Goal: Task Accomplishment & Management: Use online tool/utility

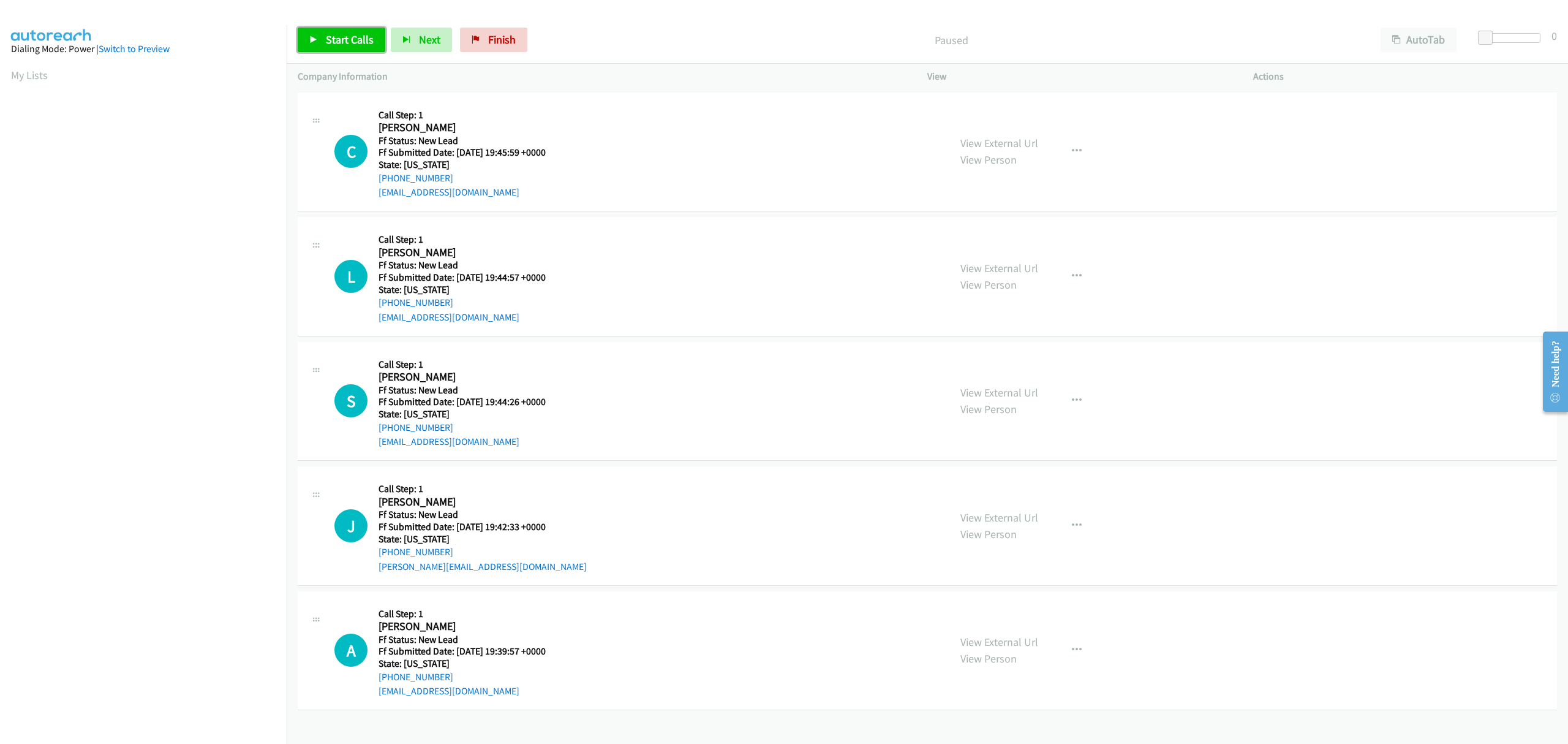
drag, startPoint x: 360, startPoint y: 39, endPoint x: 360, endPoint y: 56, distance: 17.0
click at [360, 39] on span "Start Calls" at bounding box center [350, 39] width 48 height 14
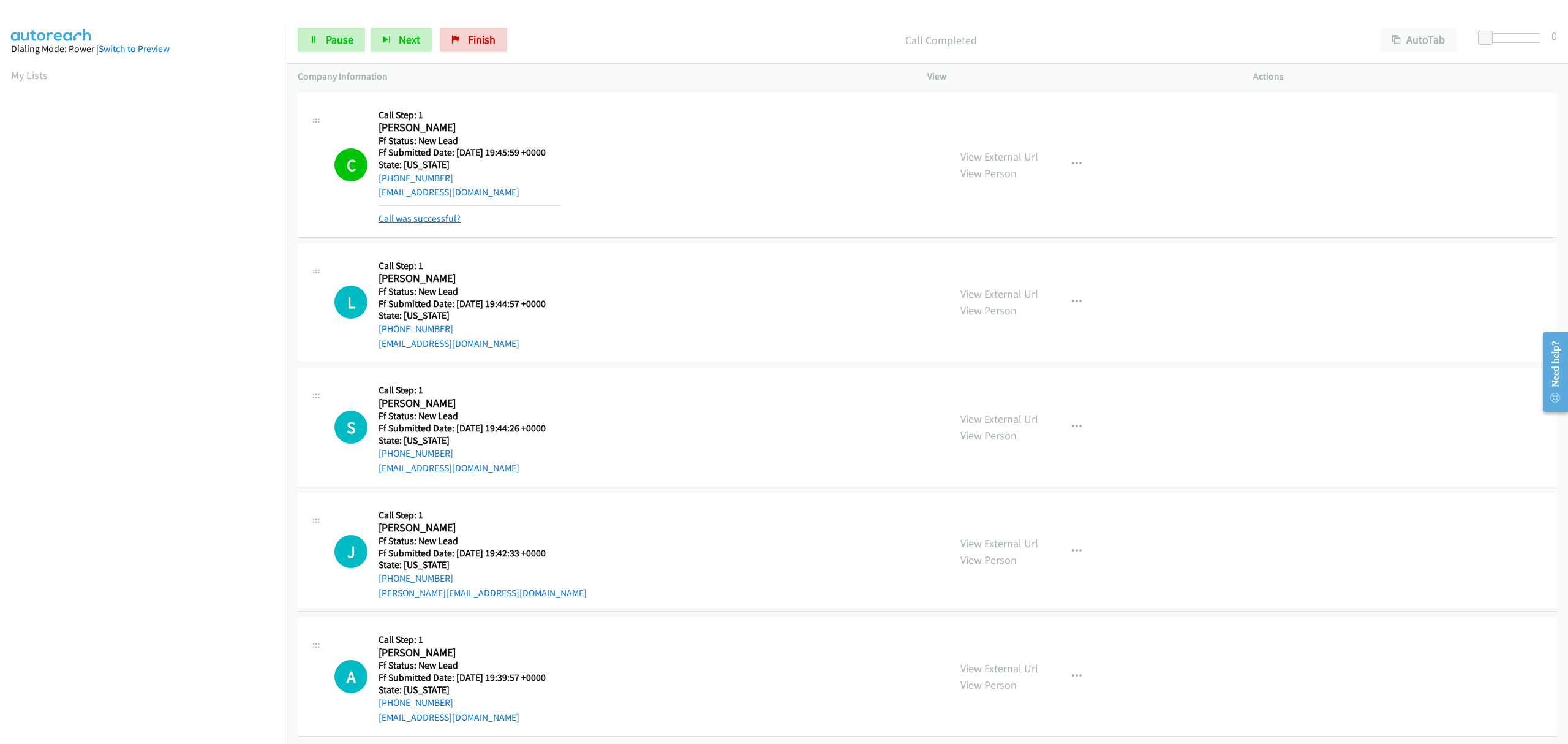
click at [424, 221] on link "Call was successful?" at bounding box center [419, 218] width 82 height 12
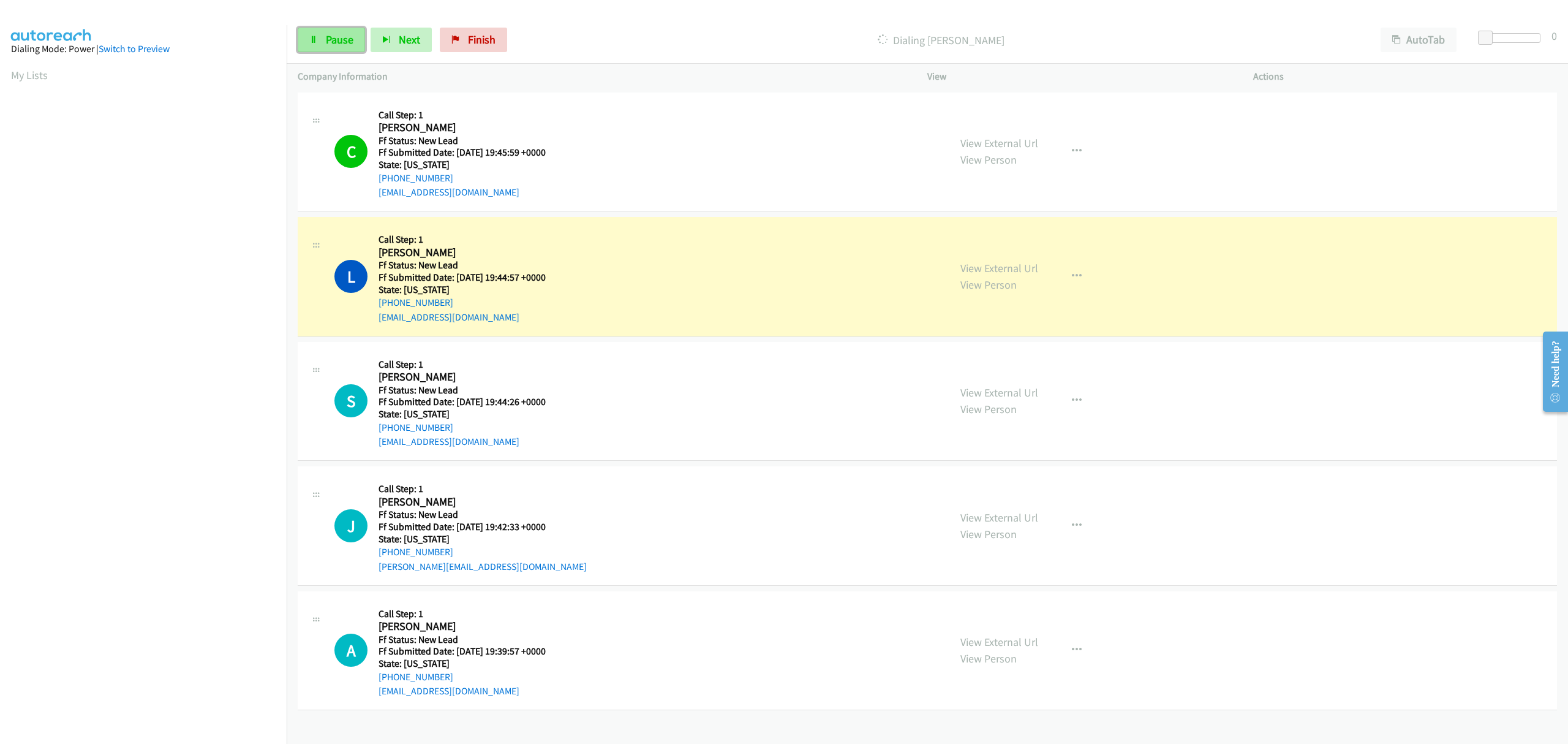
click at [321, 42] on link "Pause" at bounding box center [331, 40] width 68 height 24
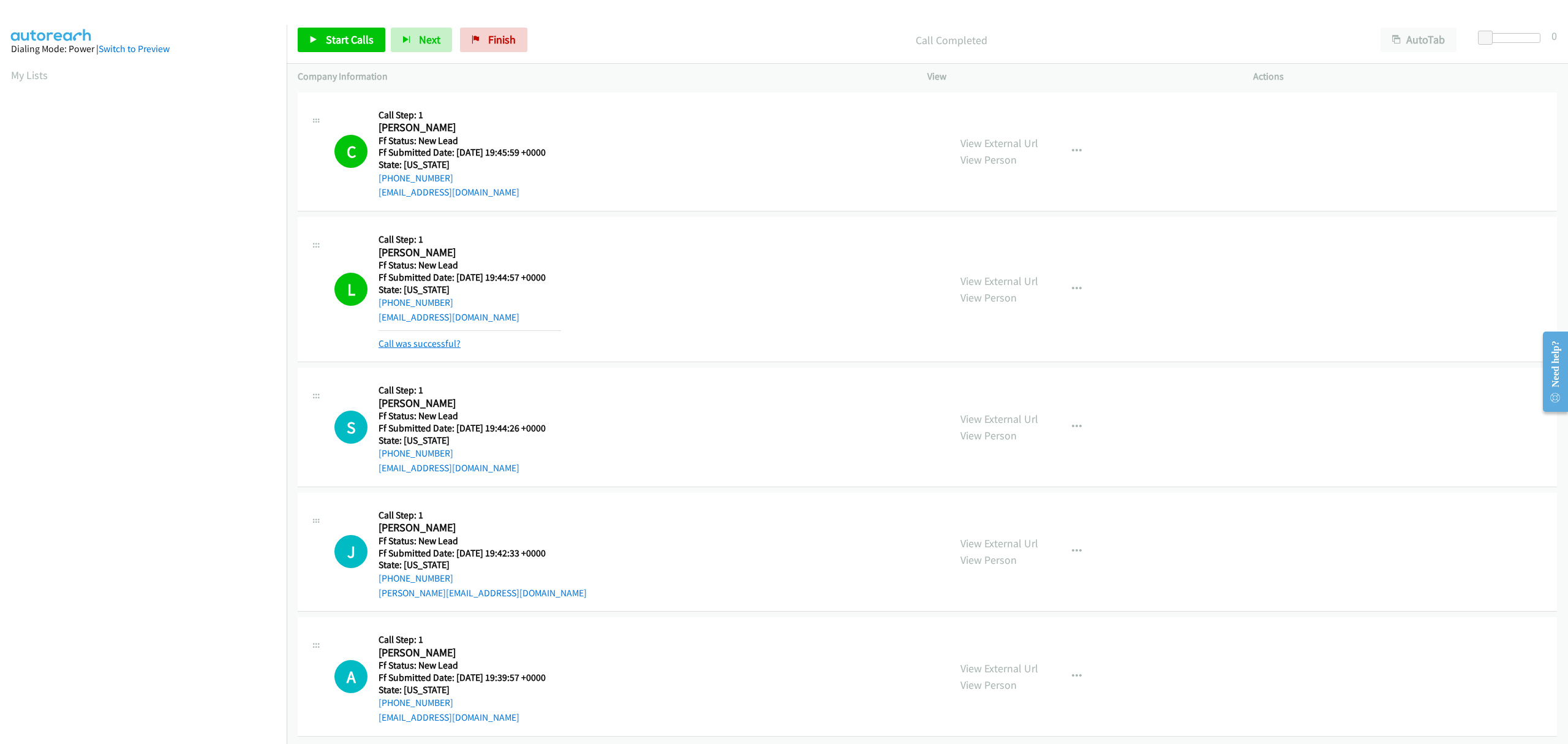
click at [440, 344] on link "Call was successful?" at bounding box center [419, 343] width 82 height 12
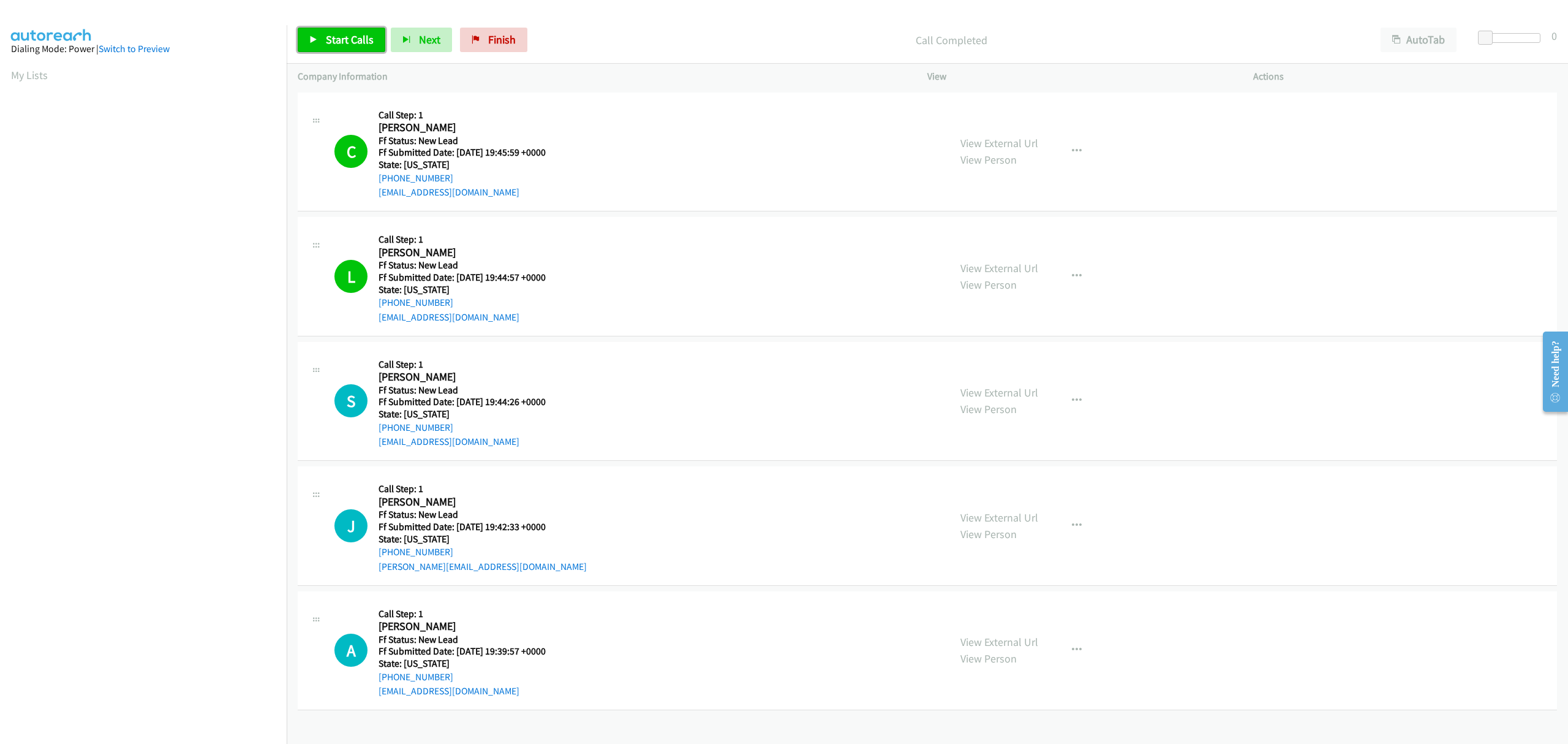
drag, startPoint x: 354, startPoint y: 38, endPoint x: 351, endPoint y: 45, distance: 7.6
click at [354, 38] on span "Start Calls" at bounding box center [350, 39] width 48 height 14
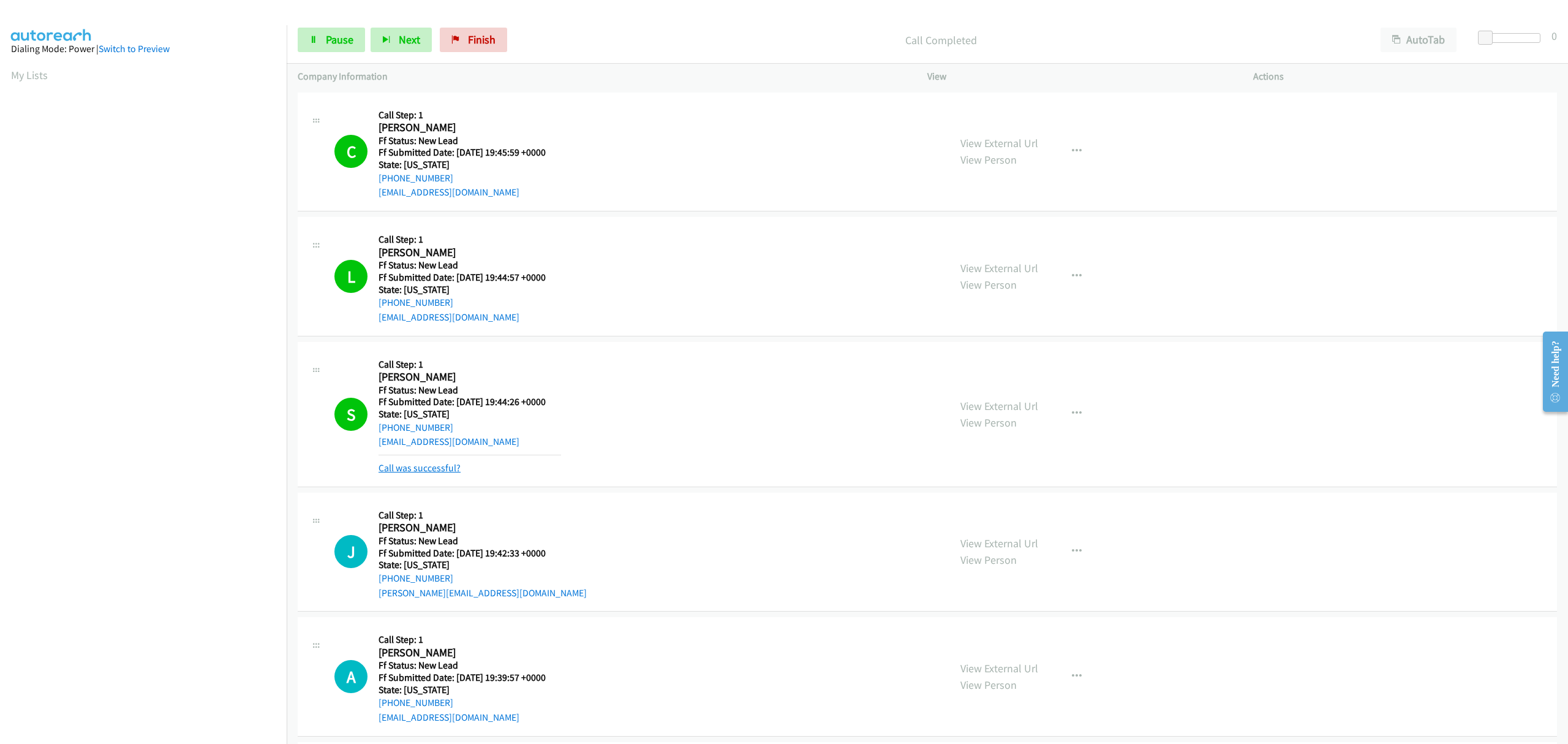
click at [424, 469] on link "Call was successful?" at bounding box center [419, 468] width 82 height 12
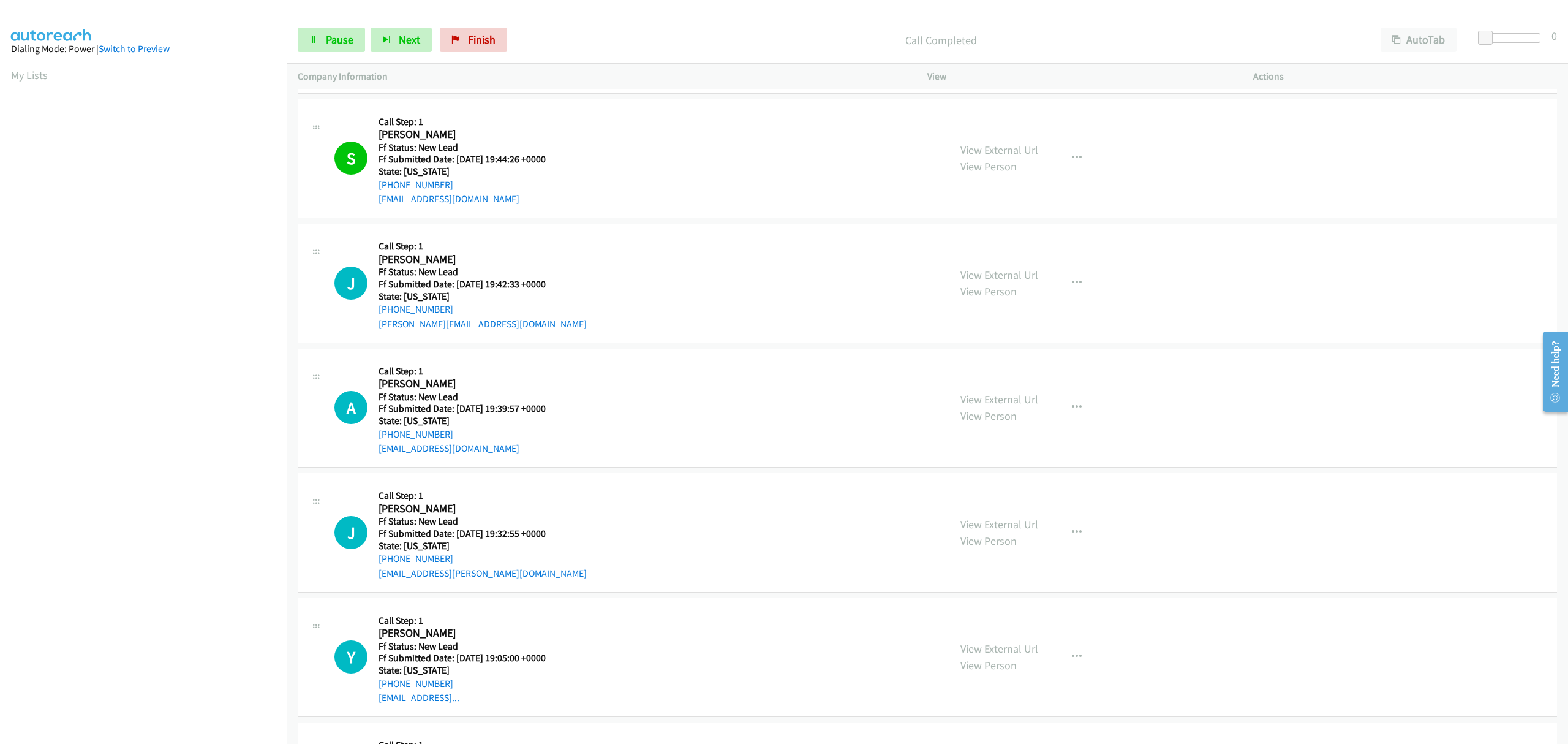
scroll to position [245, 0]
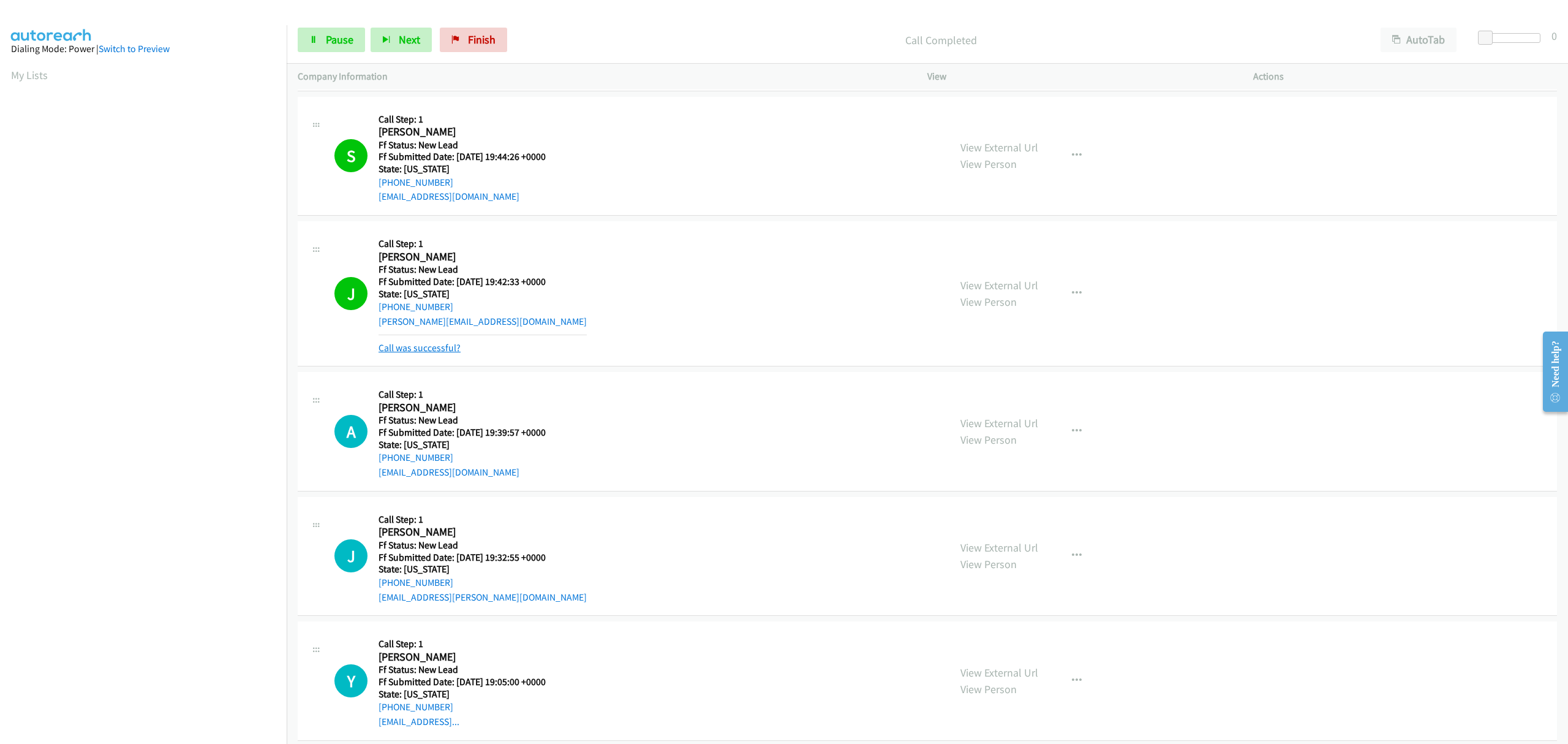
click at [439, 344] on link "Call was successful?" at bounding box center [419, 348] width 82 height 12
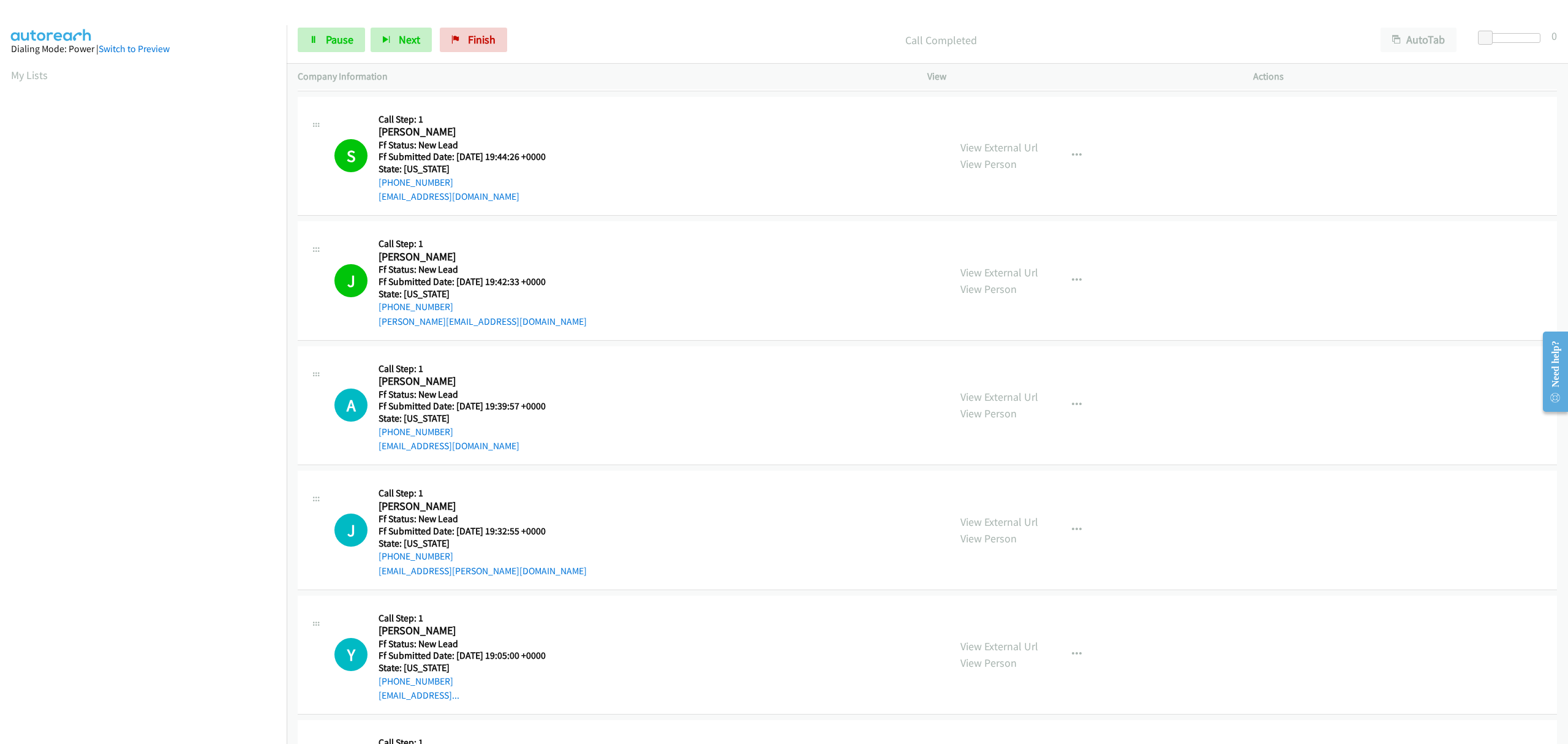
scroll to position [363, 0]
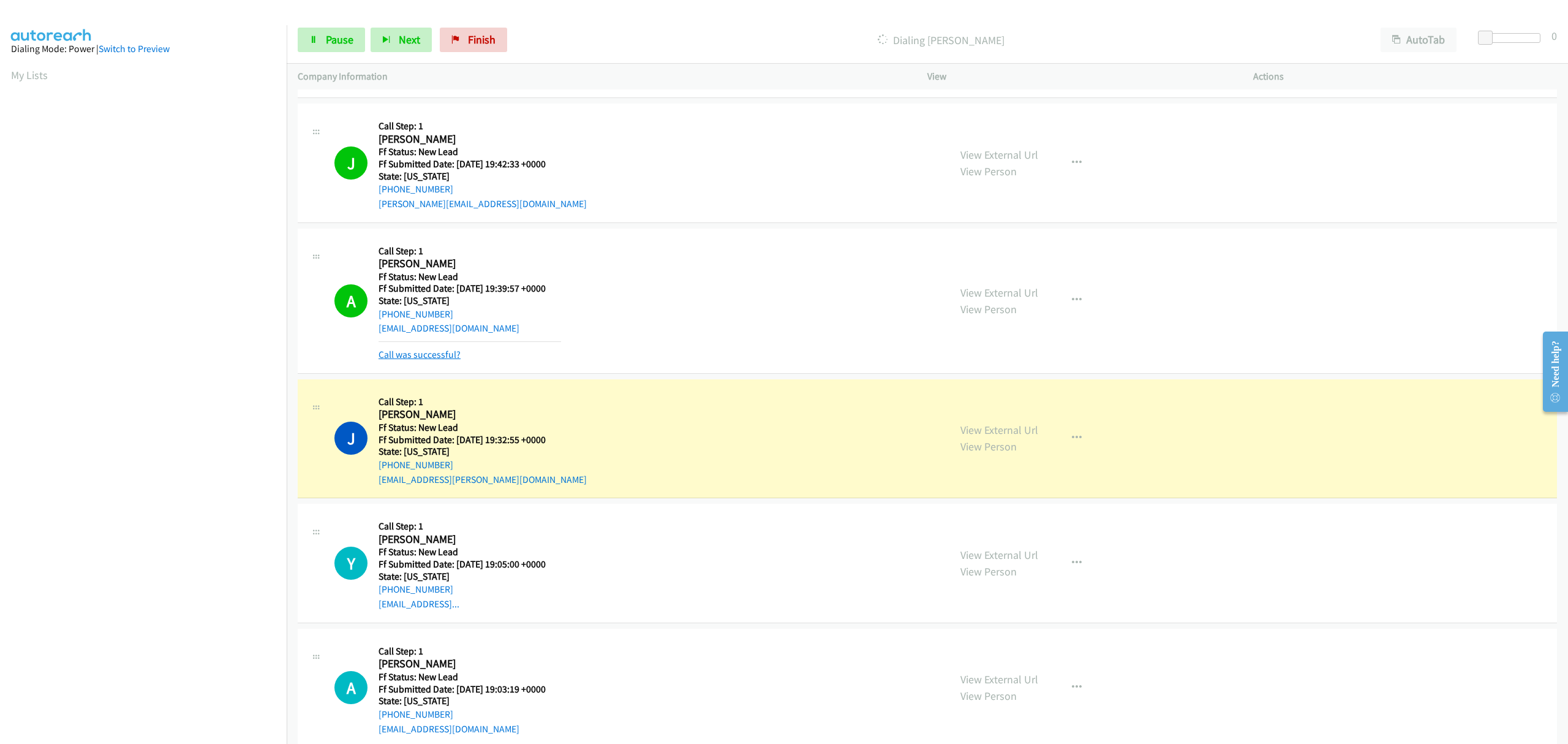
click at [444, 358] on link "Call was successful?" at bounding box center [419, 354] width 82 height 12
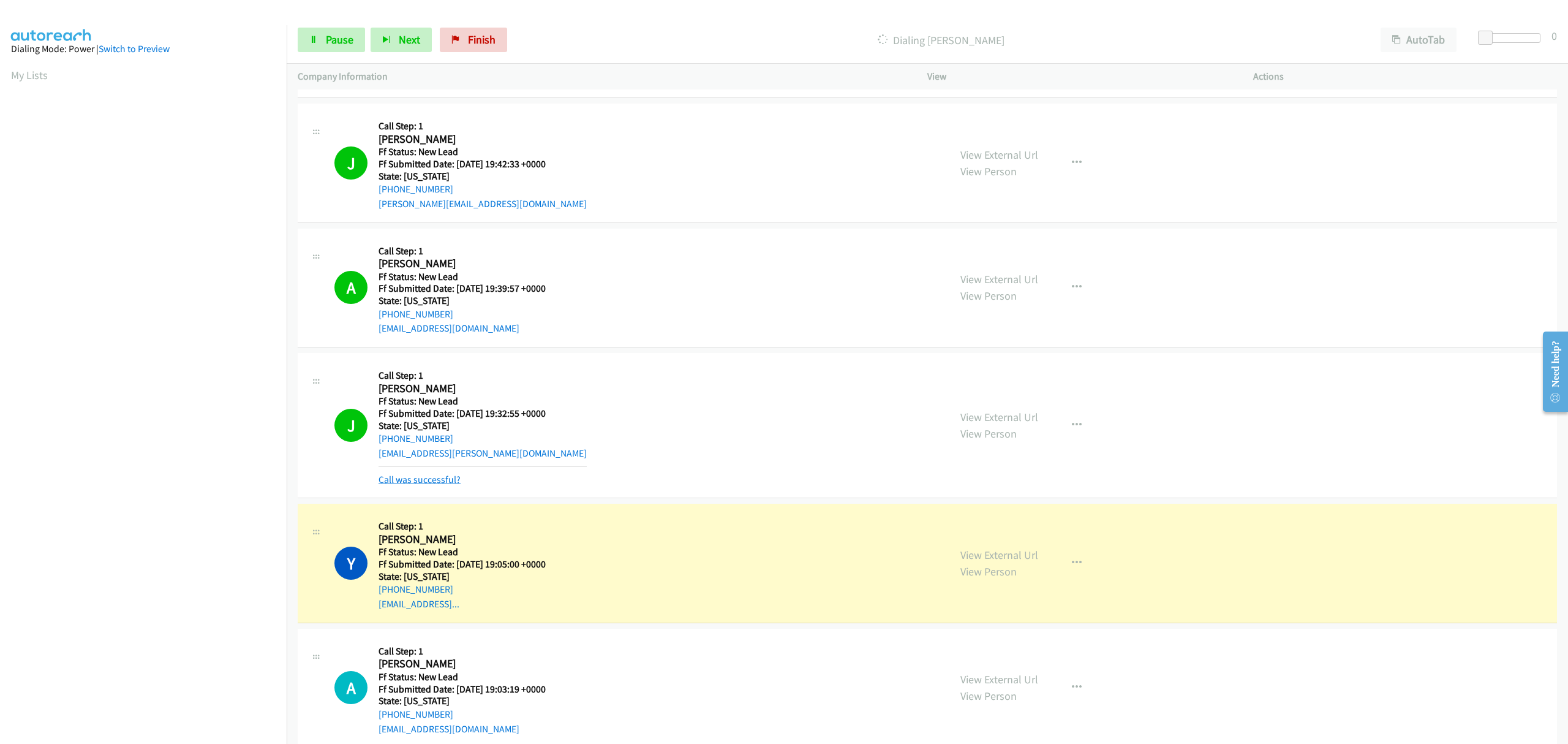
click at [417, 475] on link "Call was successful?" at bounding box center [419, 479] width 82 height 12
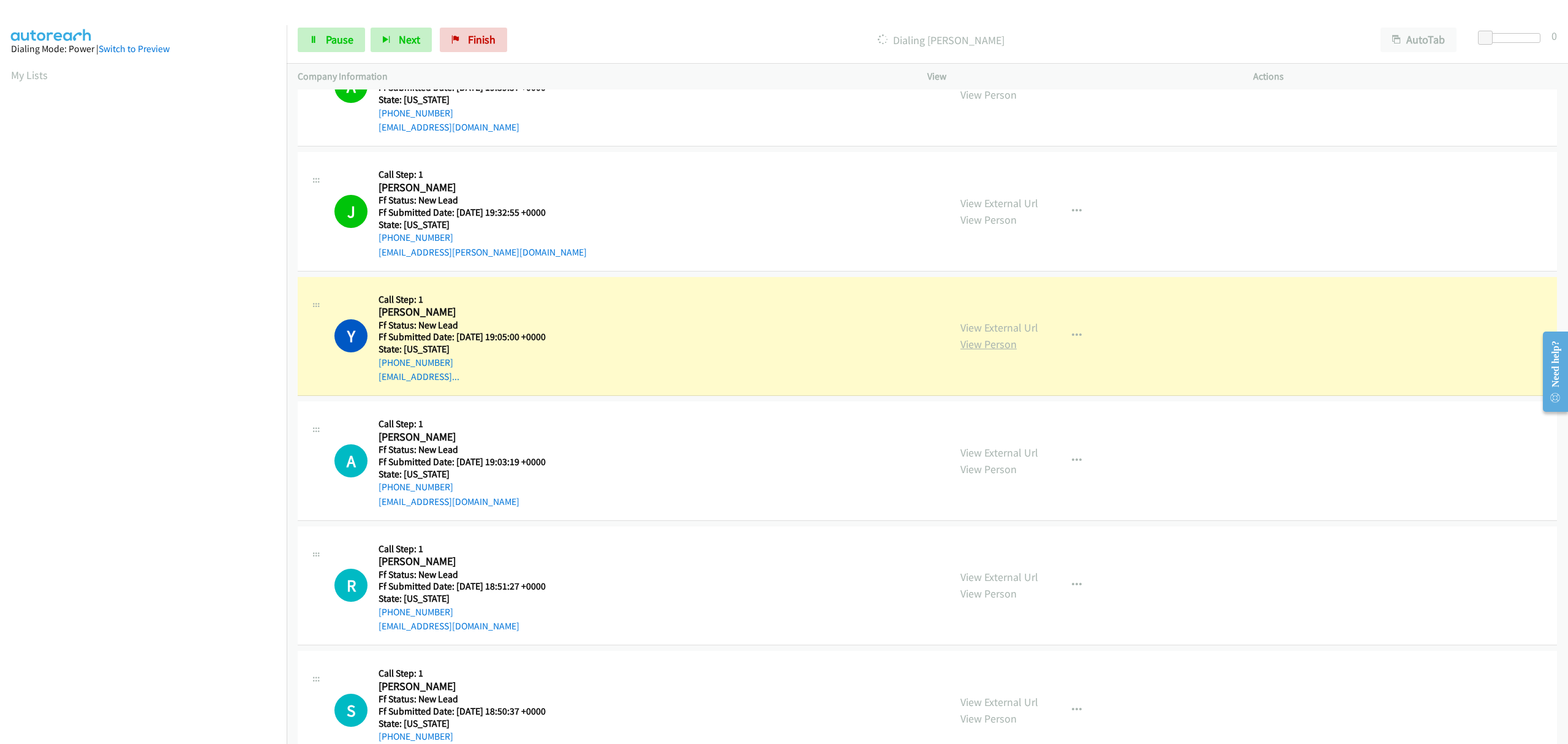
scroll to position [607, 0]
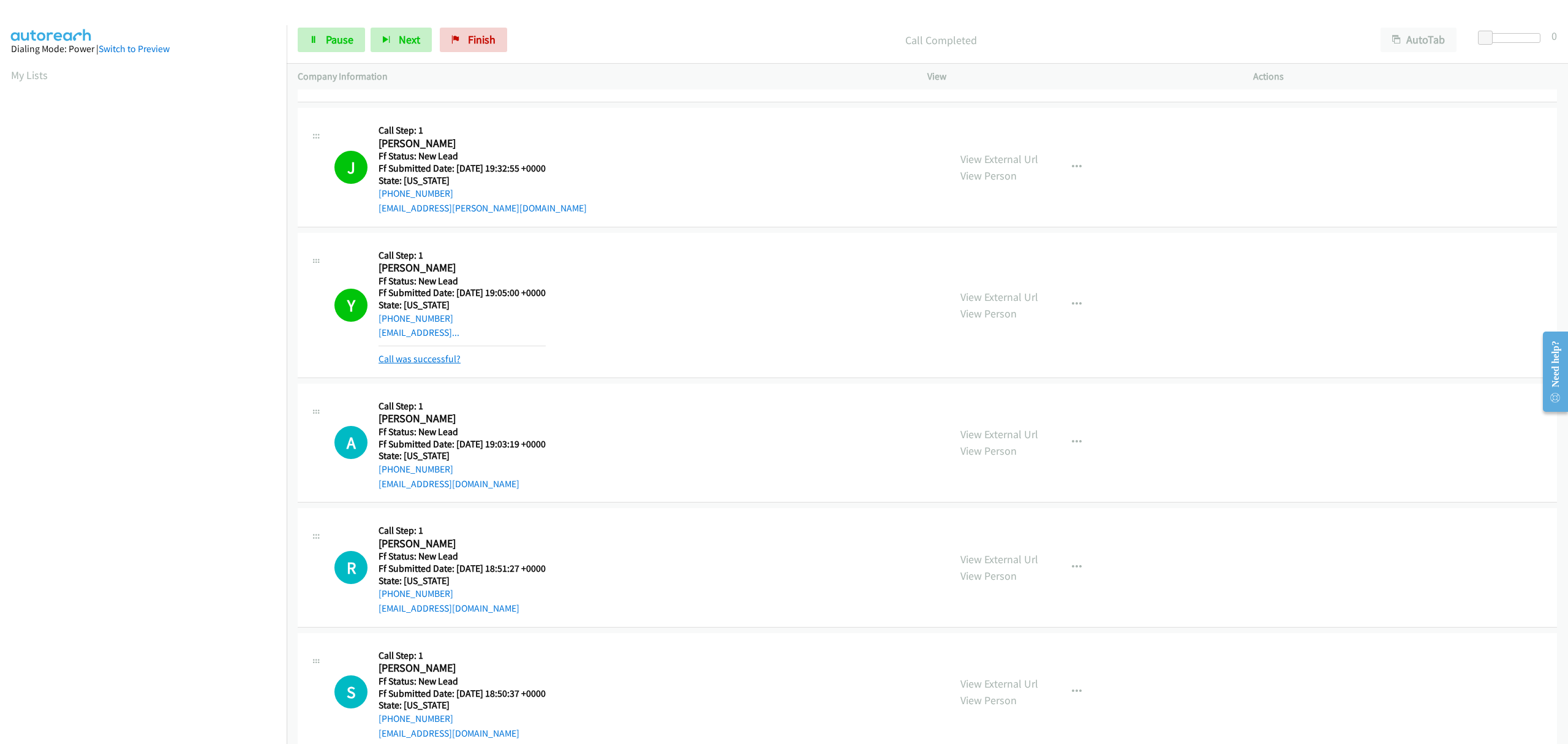
click at [448, 359] on link "Call was successful?" at bounding box center [419, 359] width 82 height 12
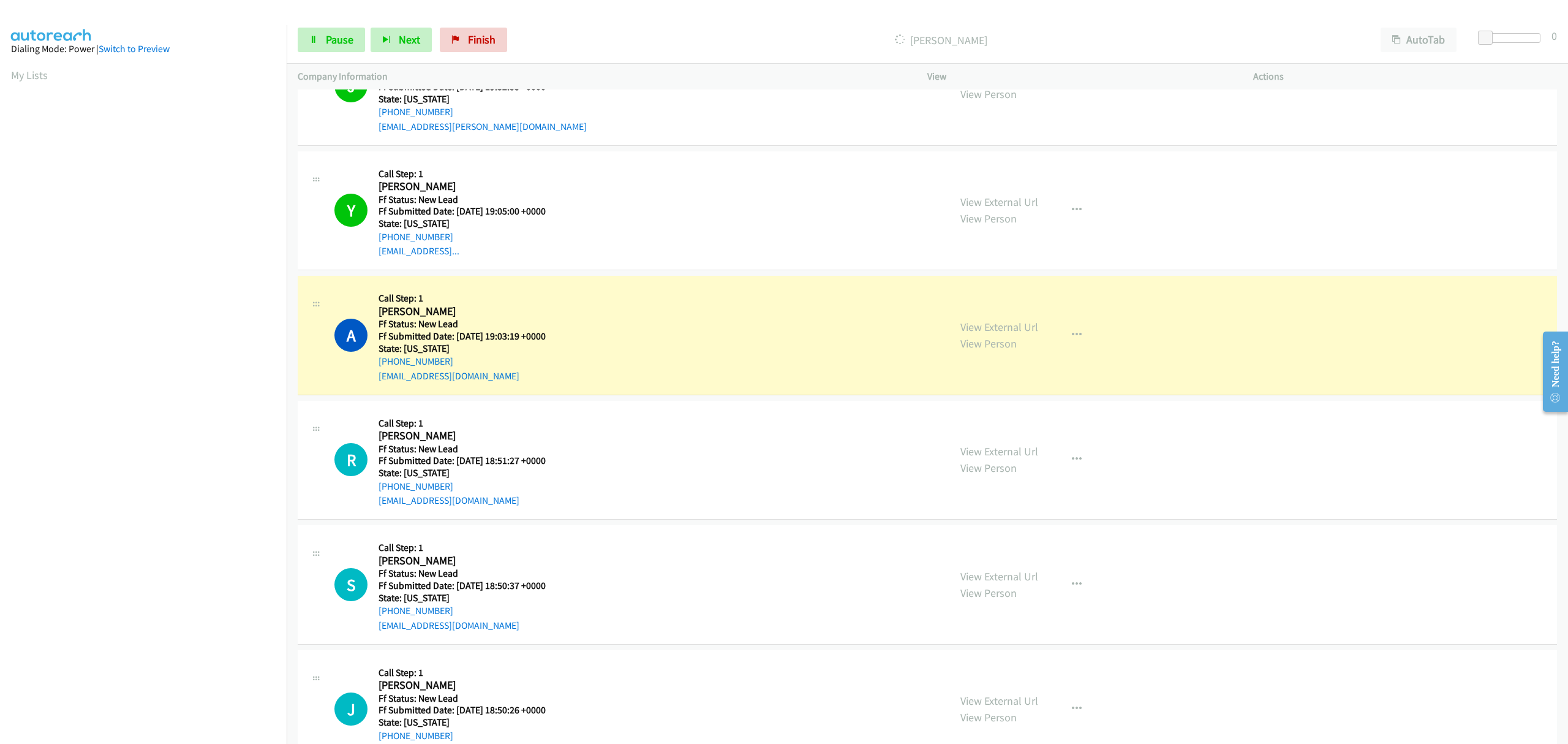
scroll to position [0, 3]
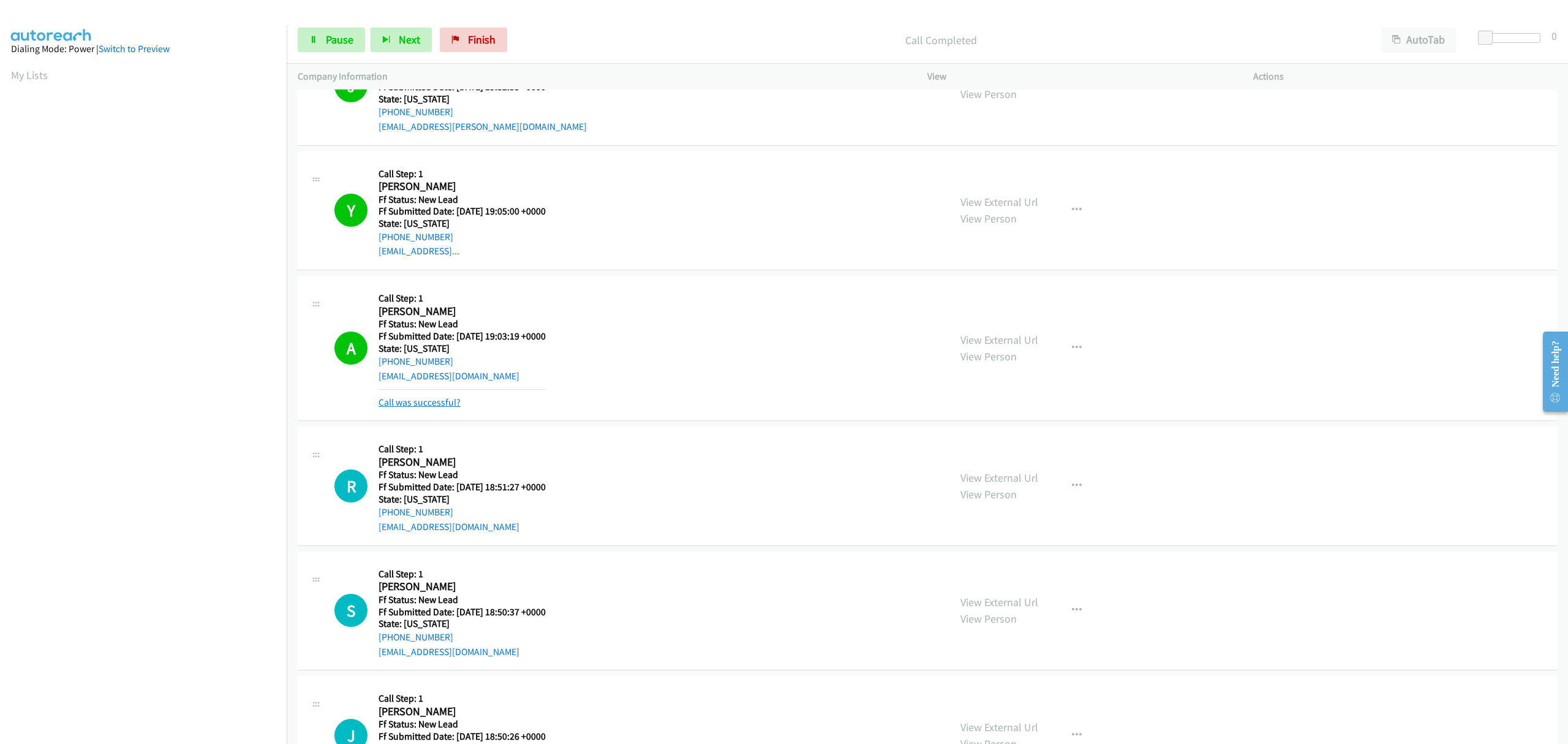
click at [451, 398] on link "Call was successful?" at bounding box center [419, 402] width 82 height 12
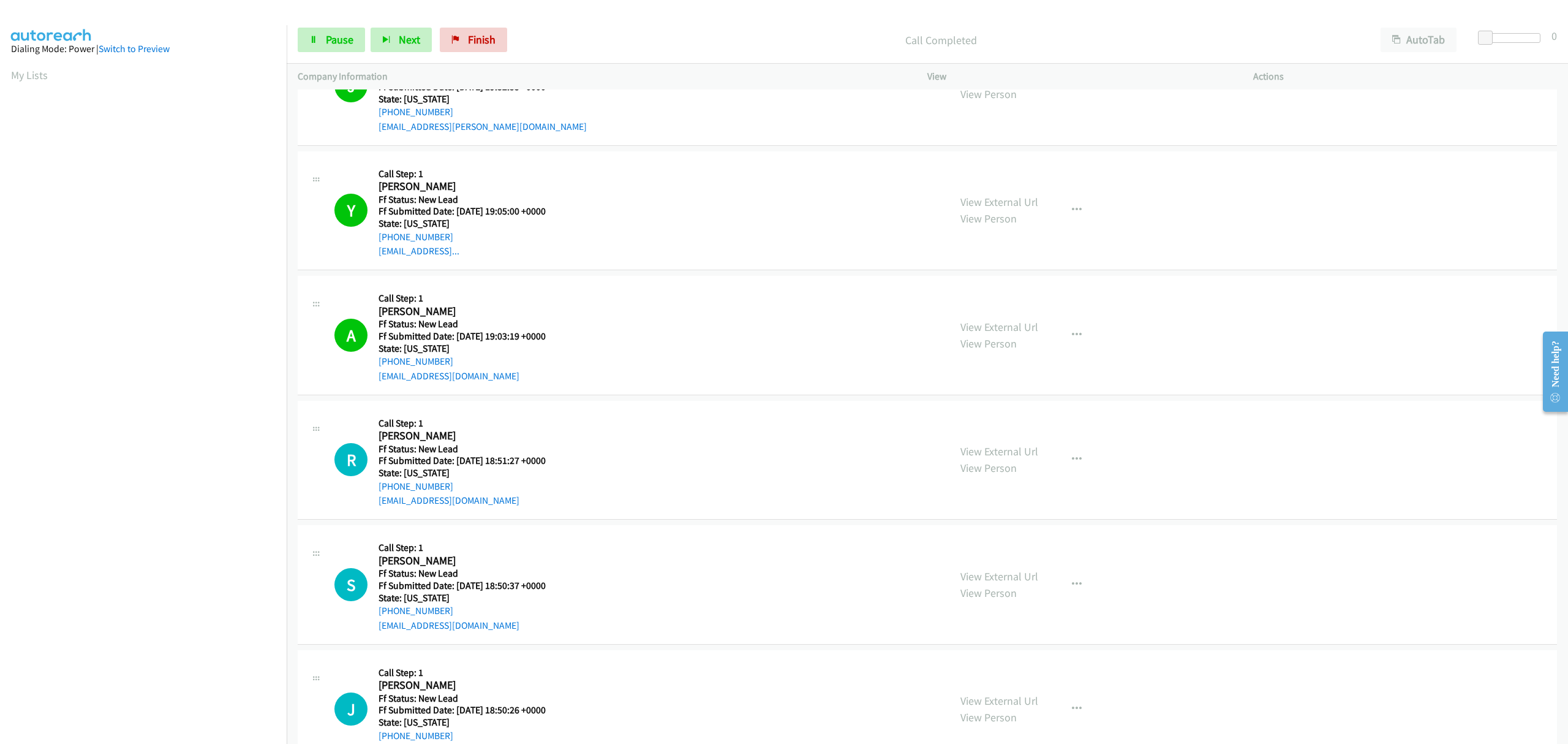
scroll to position [736, 0]
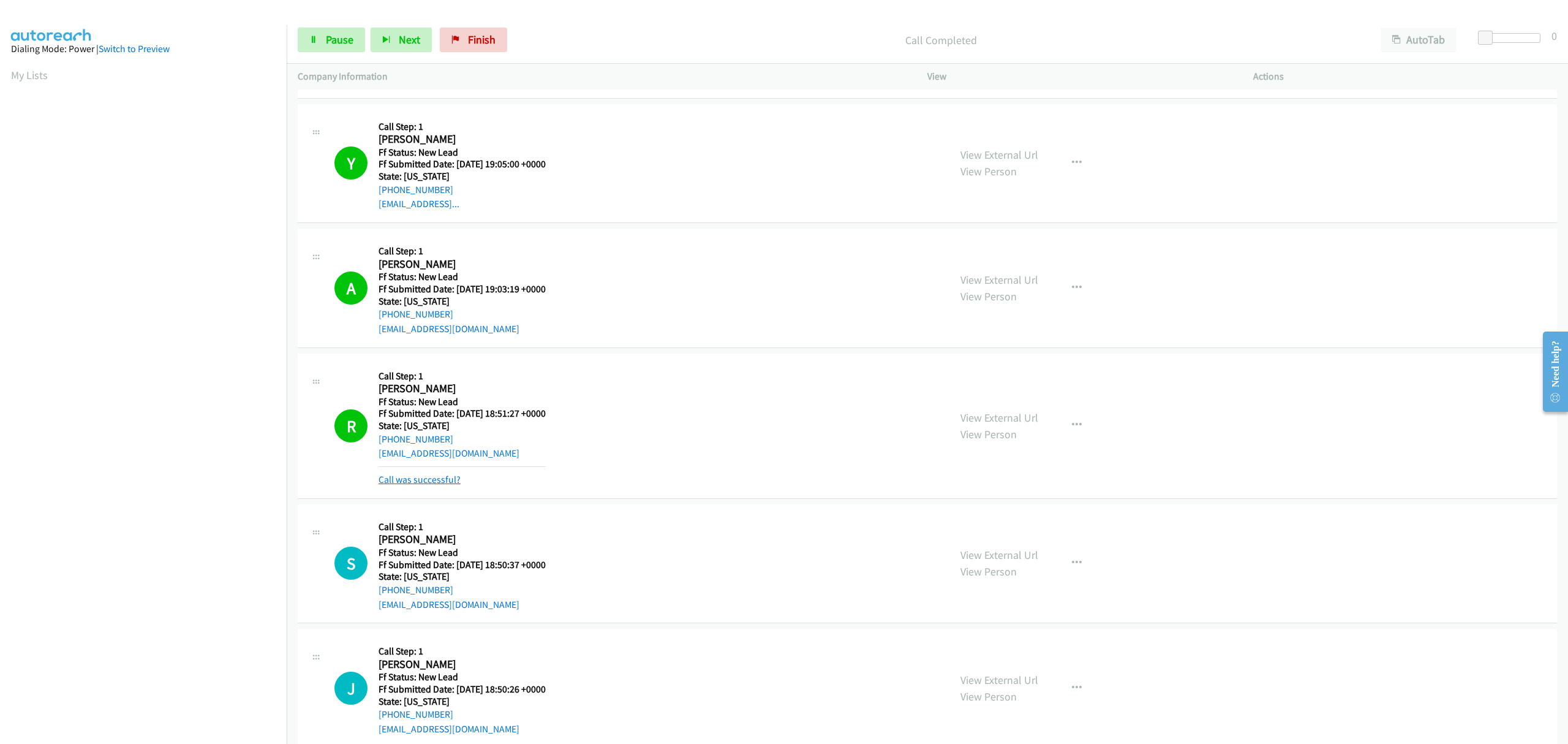
click at [433, 481] on link "Call was successful?" at bounding box center [419, 479] width 82 height 12
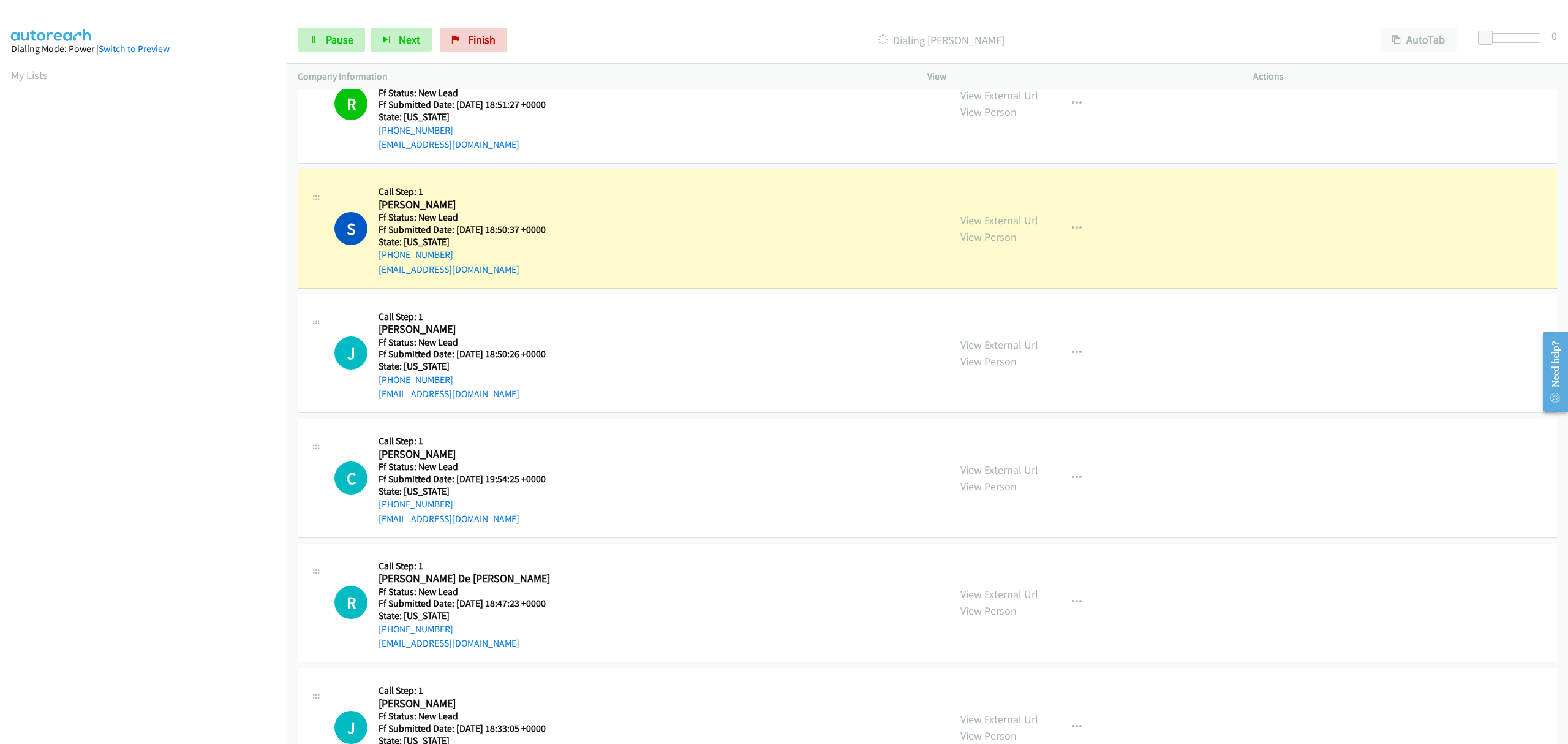
scroll to position [1111, 0]
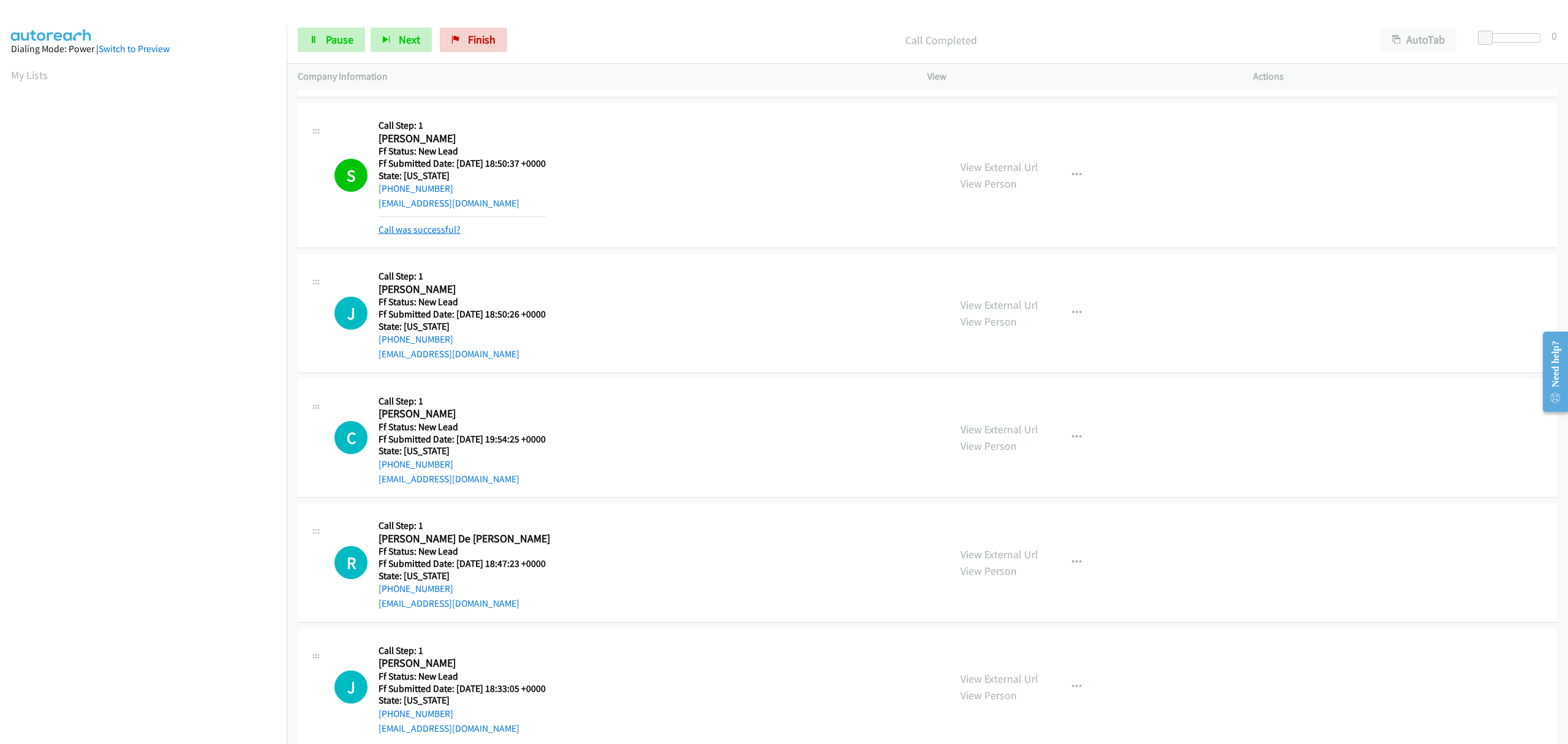
click at [442, 229] on link "Call was successful?" at bounding box center [419, 229] width 82 height 12
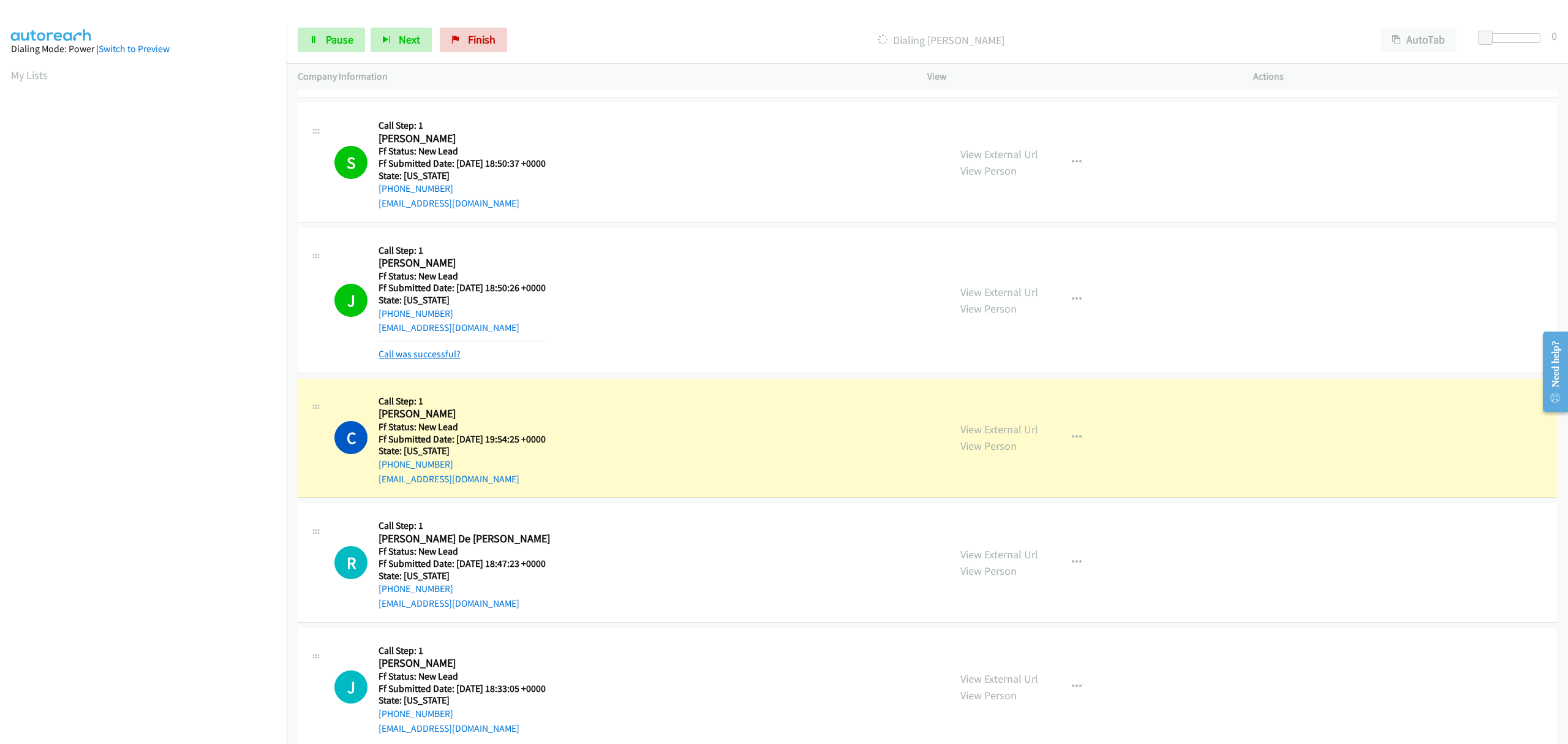
click at [444, 350] on link "Call was successful?" at bounding box center [419, 354] width 82 height 12
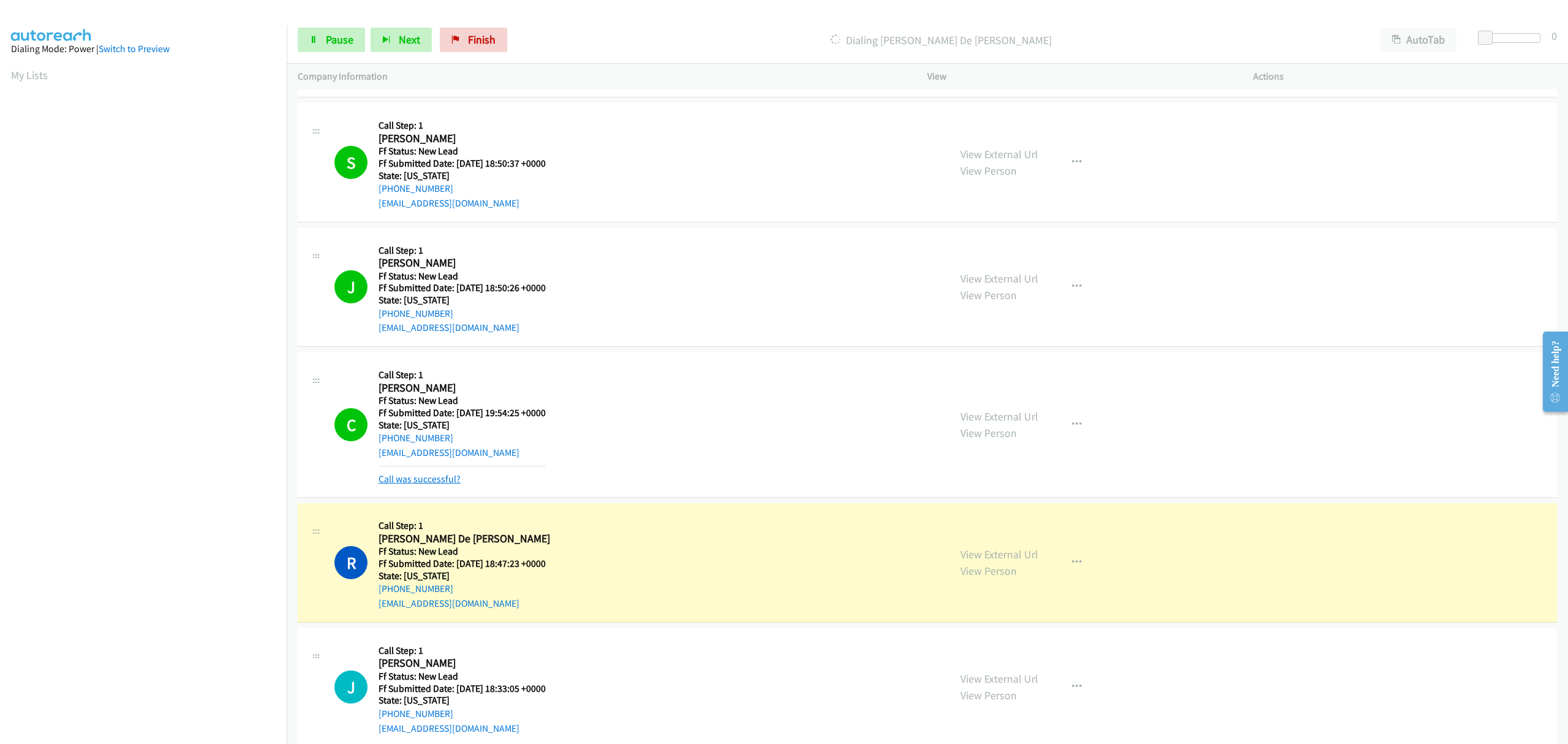
click at [442, 478] on link "Call was successful?" at bounding box center [419, 479] width 82 height 12
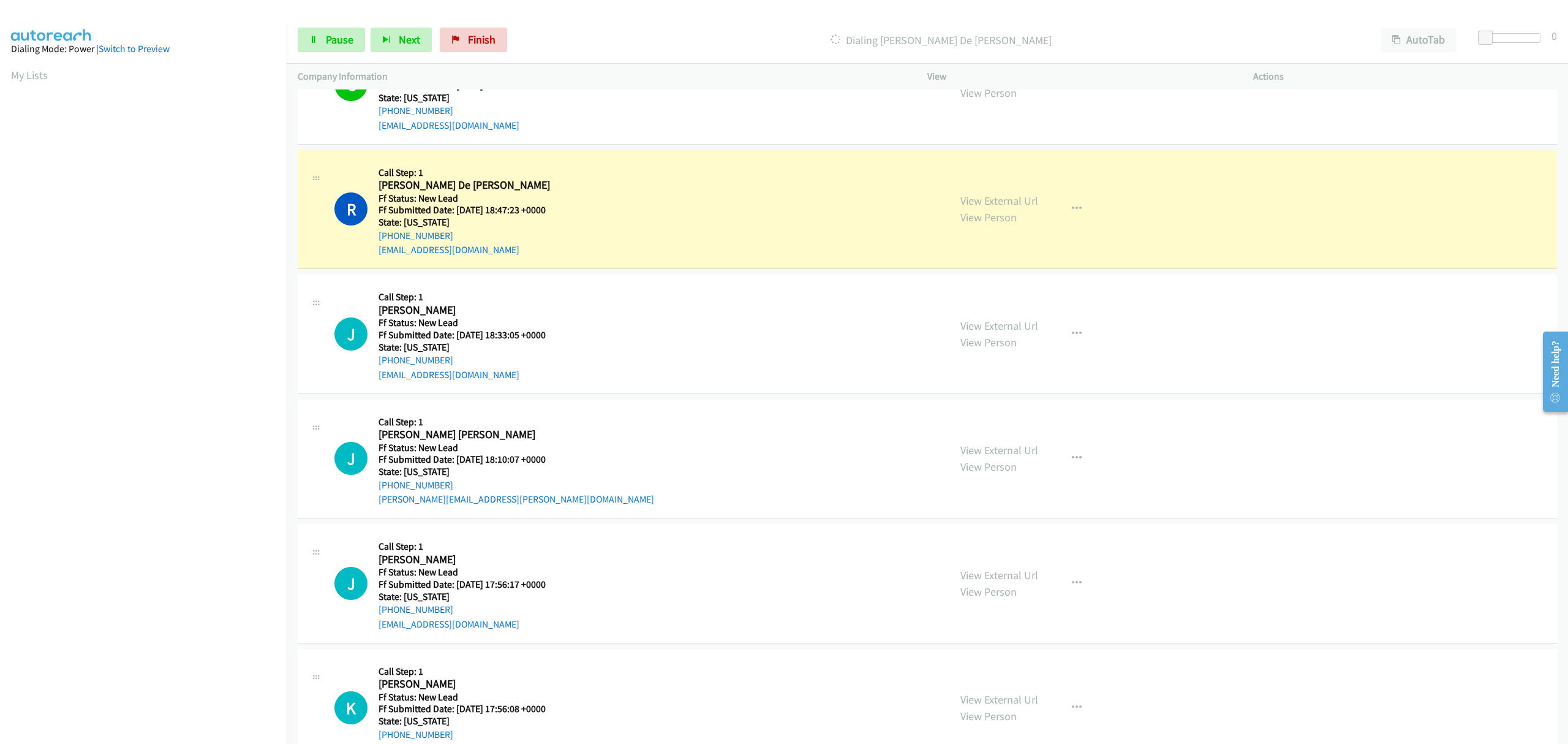
scroll to position [1485, 0]
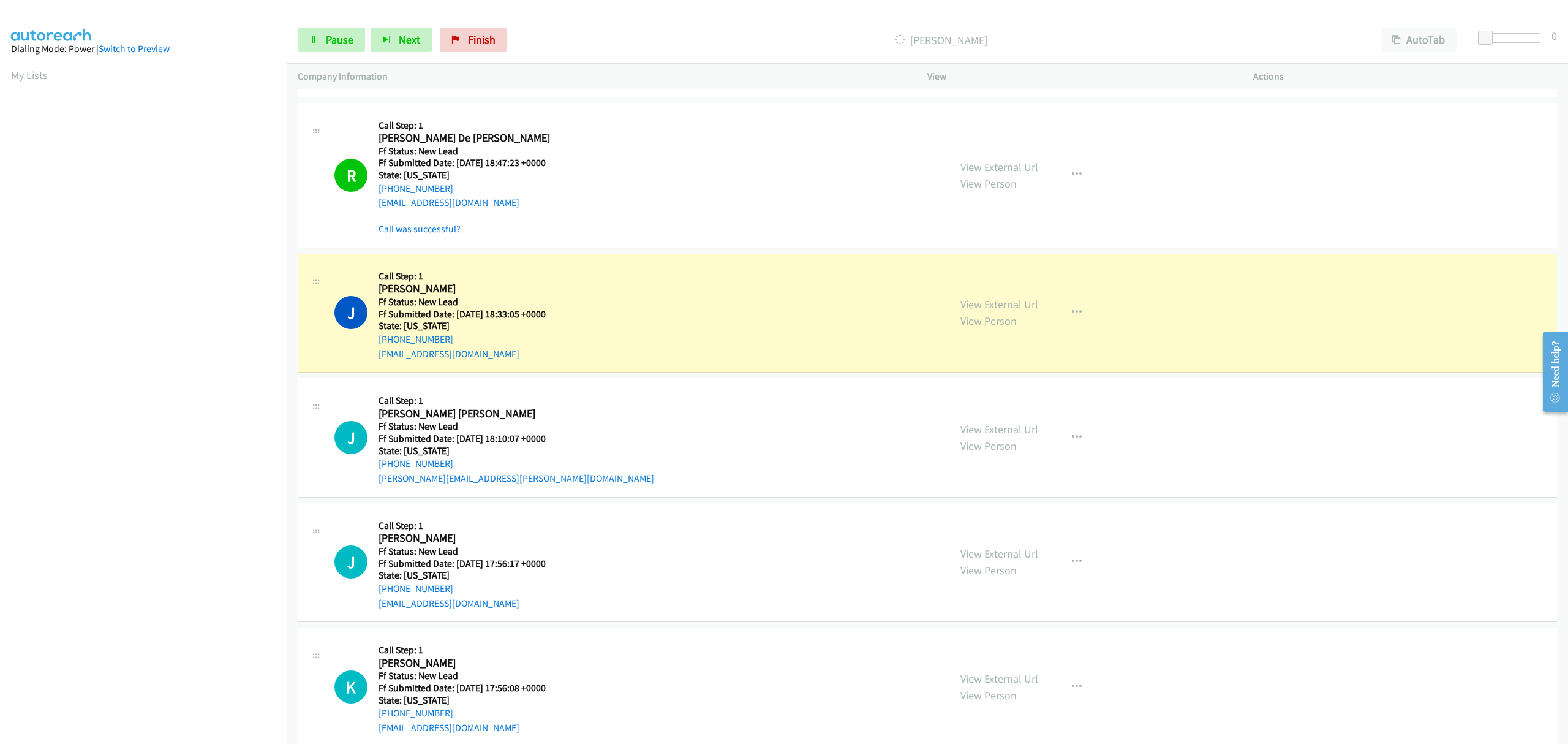
click at [441, 231] on link "Call was successful?" at bounding box center [419, 229] width 82 height 12
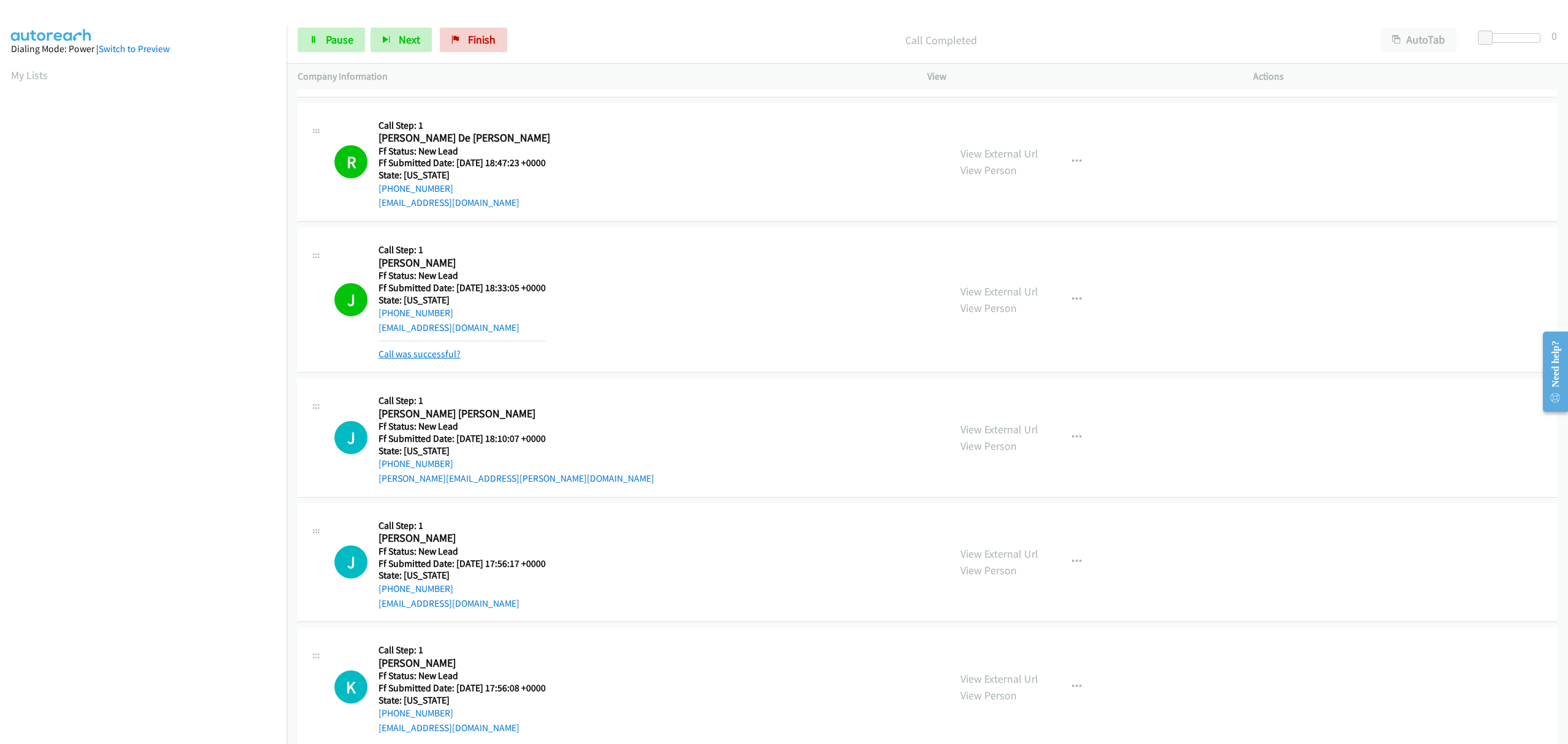
click at [428, 352] on link "Call was successful?" at bounding box center [419, 354] width 82 height 12
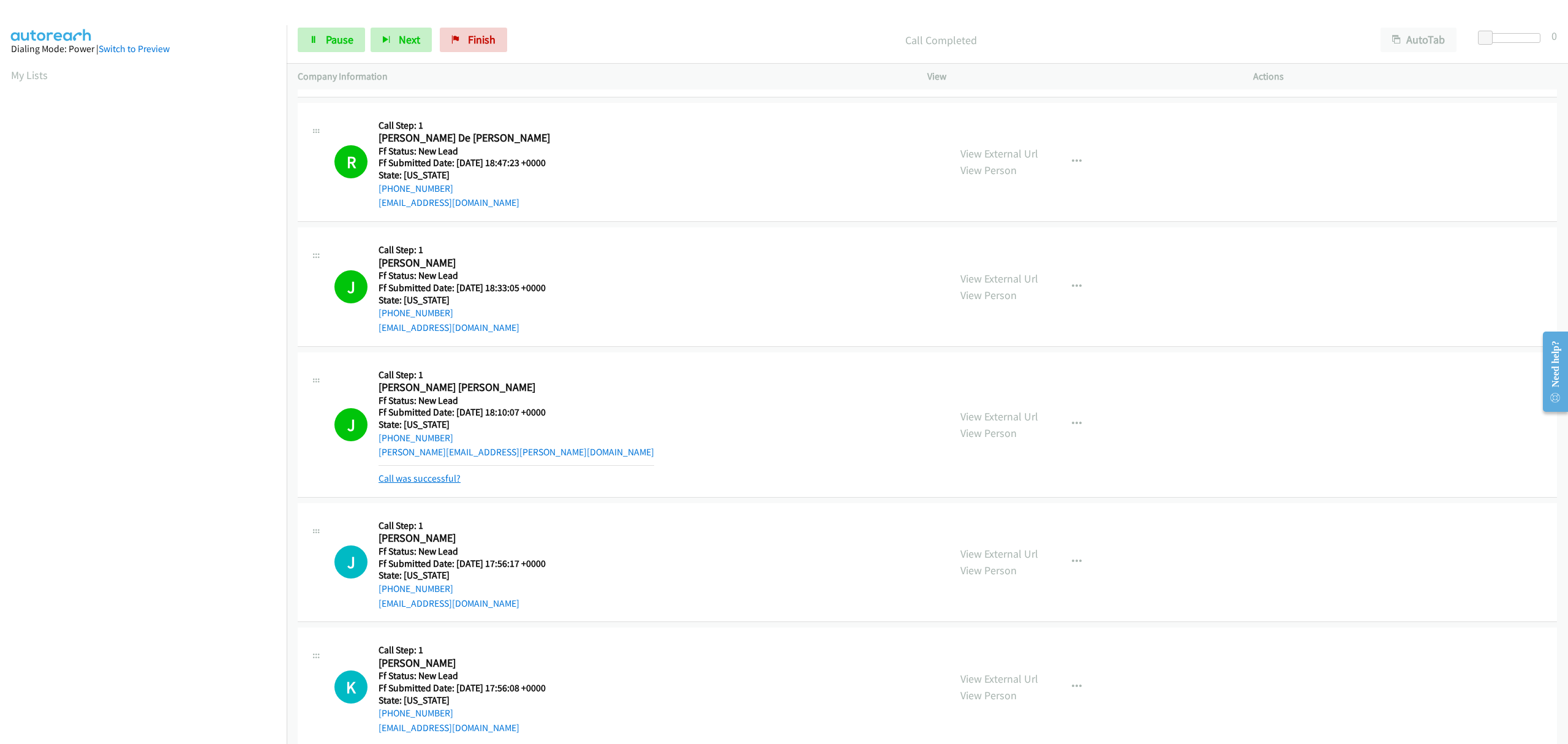
click at [441, 483] on link "Call was successful?" at bounding box center [419, 478] width 82 height 12
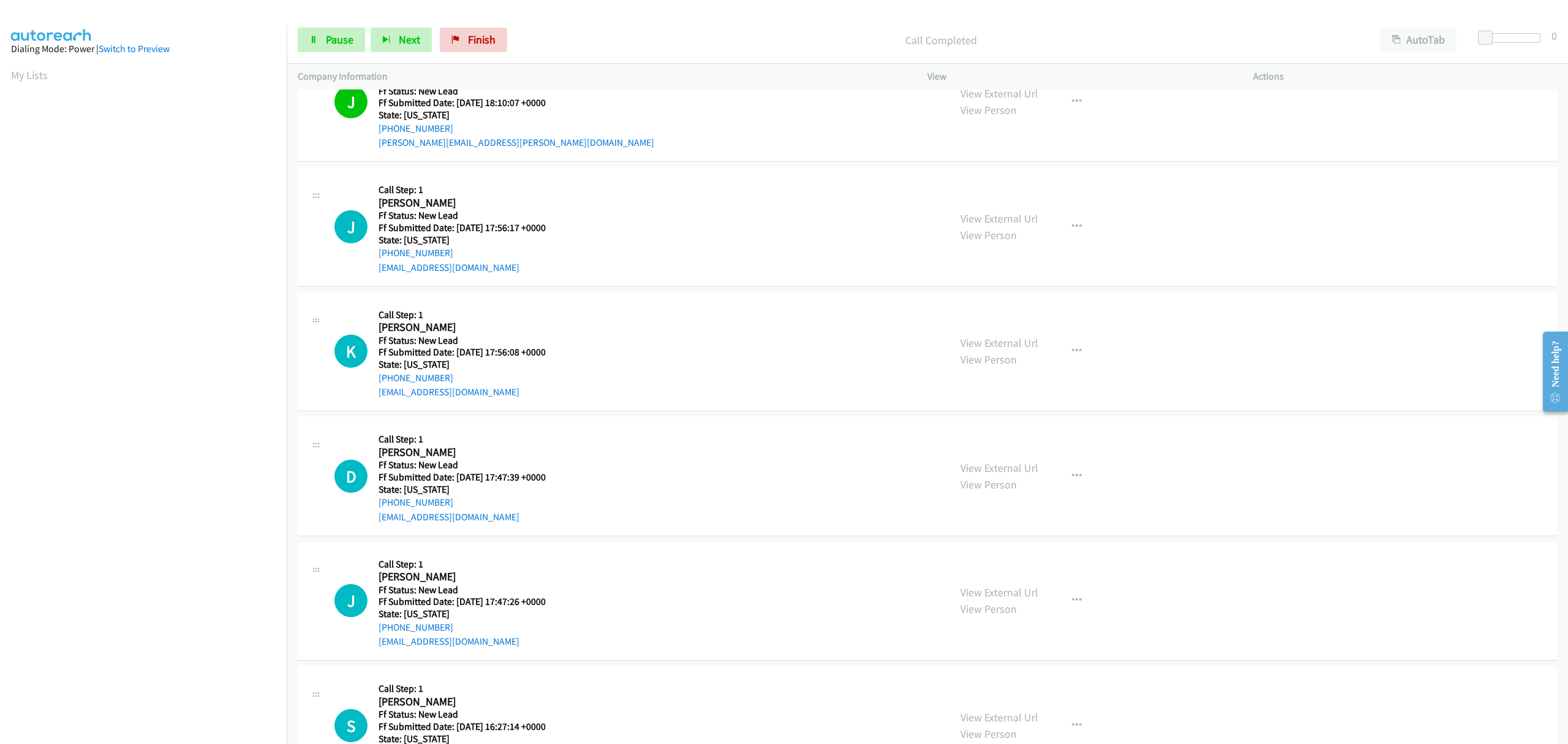
scroll to position [1860, 0]
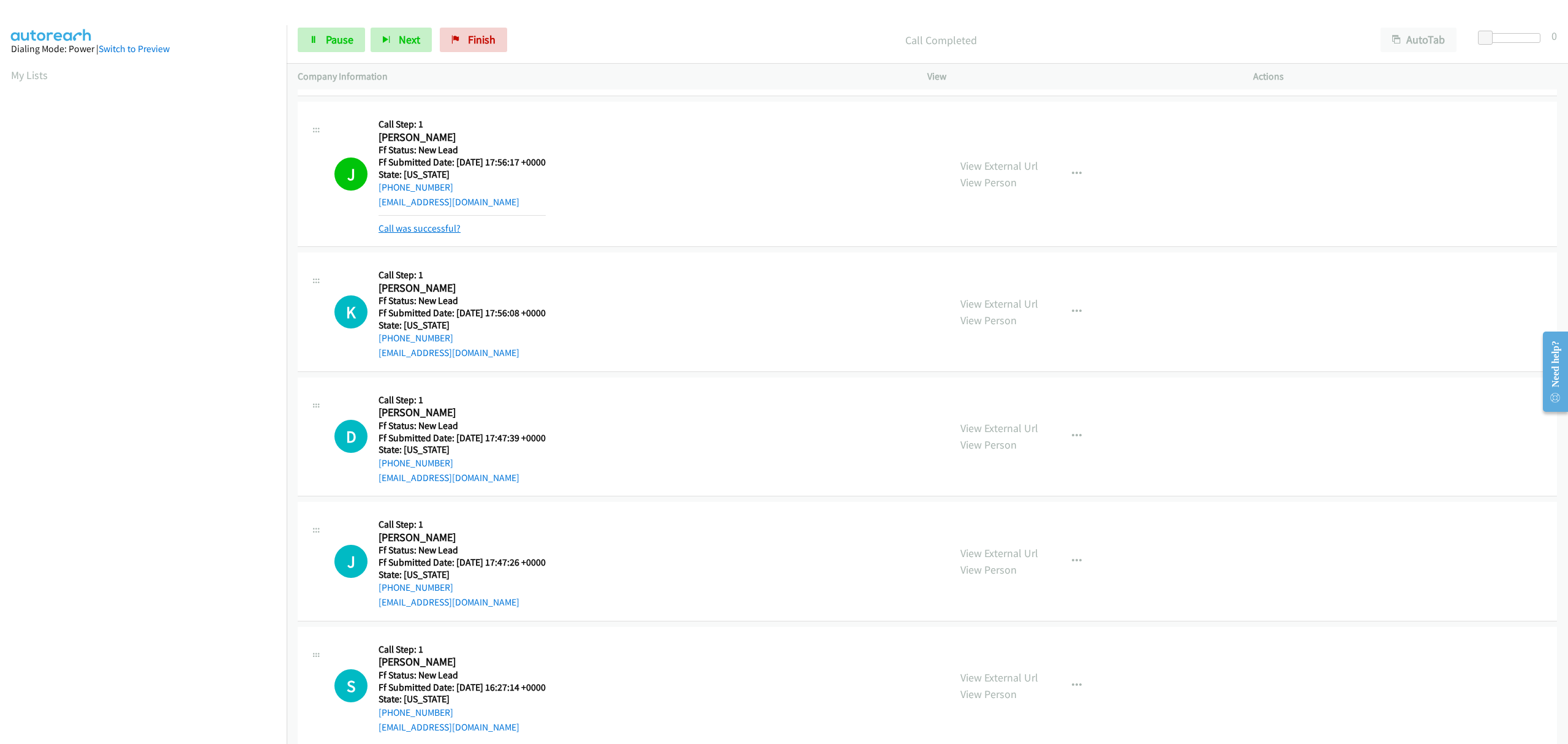
click at [412, 228] on link "Call was successful?" at bounding box center [419, 228] width 82 height 12
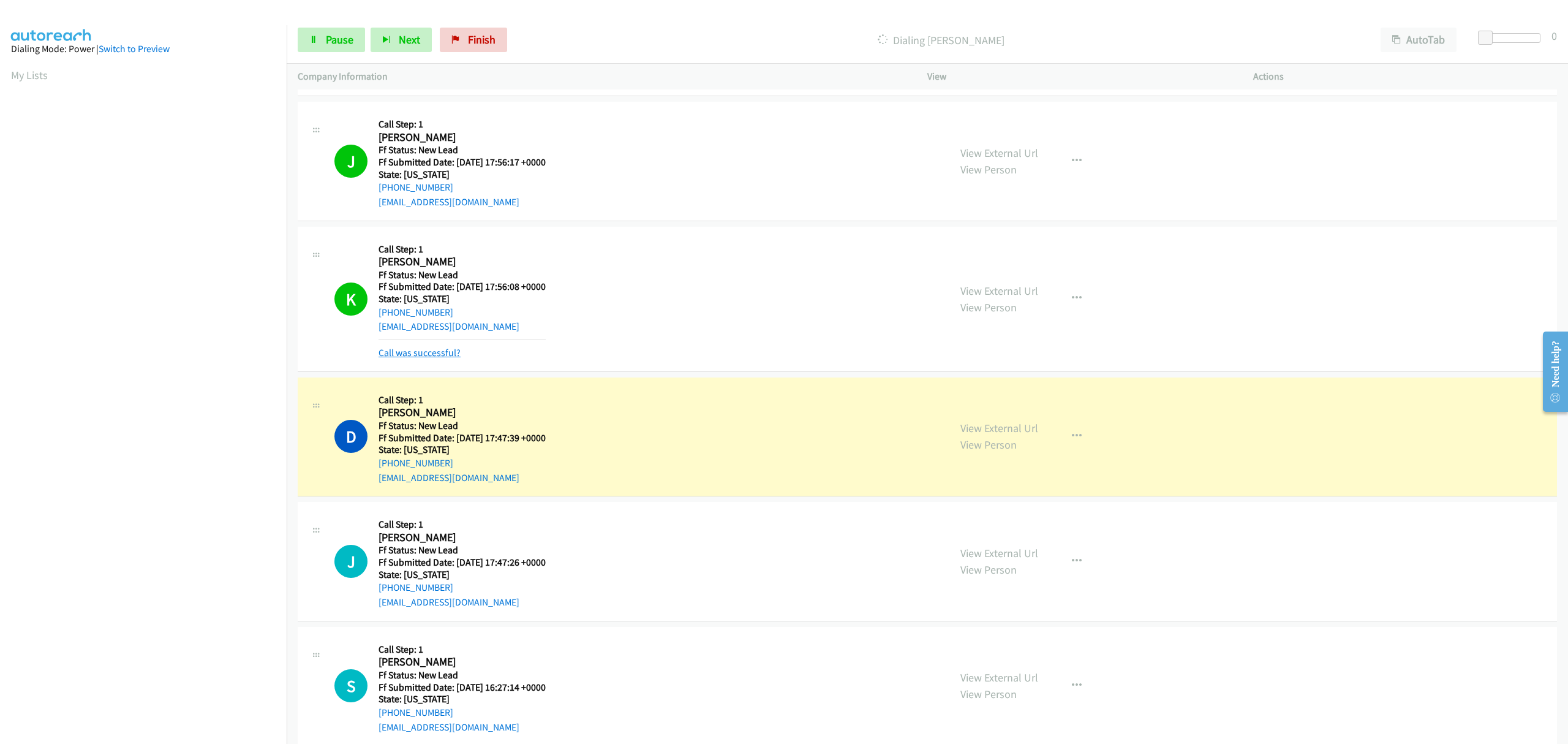
click at [444, 354] on link "Call was successful?" at bounding box center [419, 352] width 82 height 12
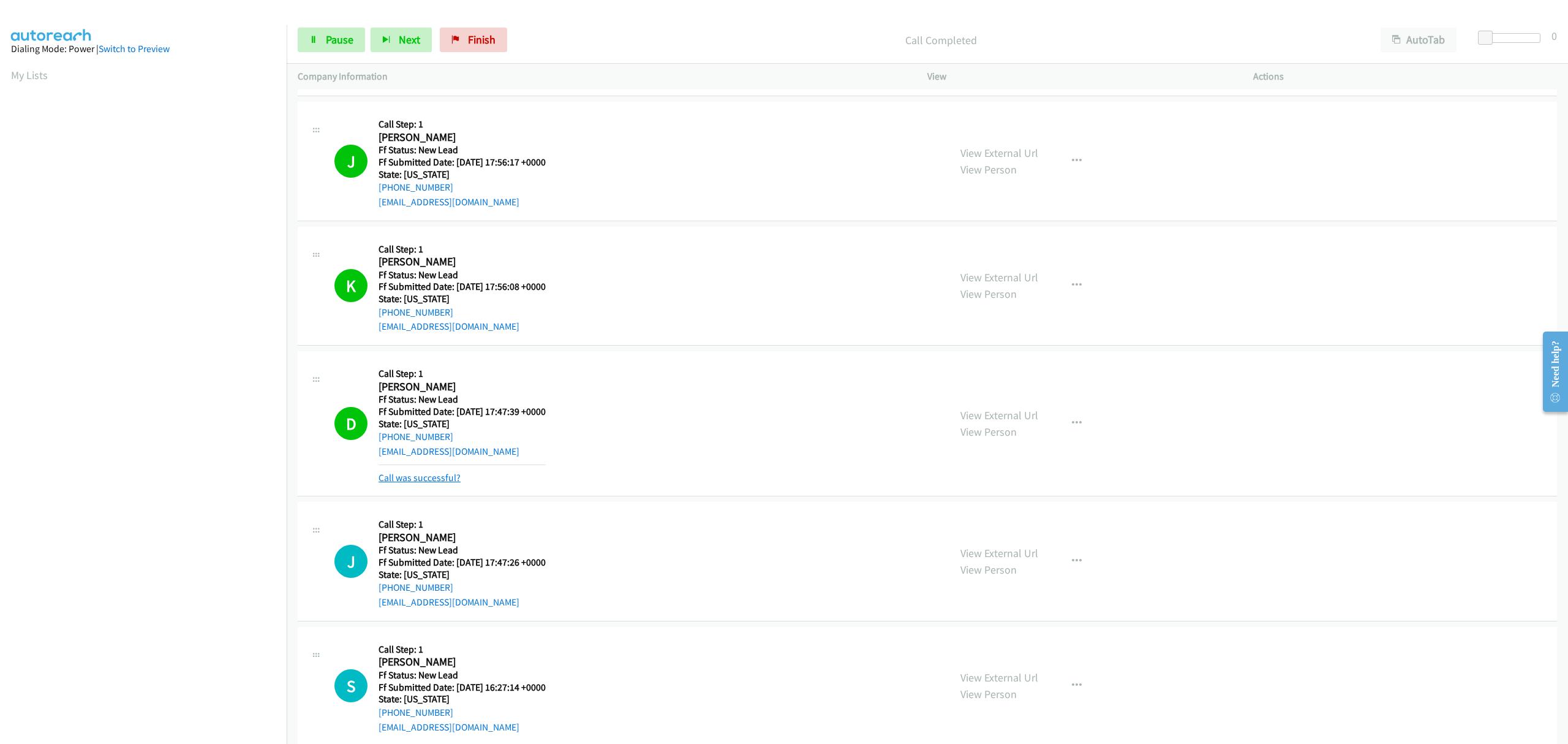
click at [439, 479] on link "Call was successful?" at bounding box center [419, 477] width 82 height 12
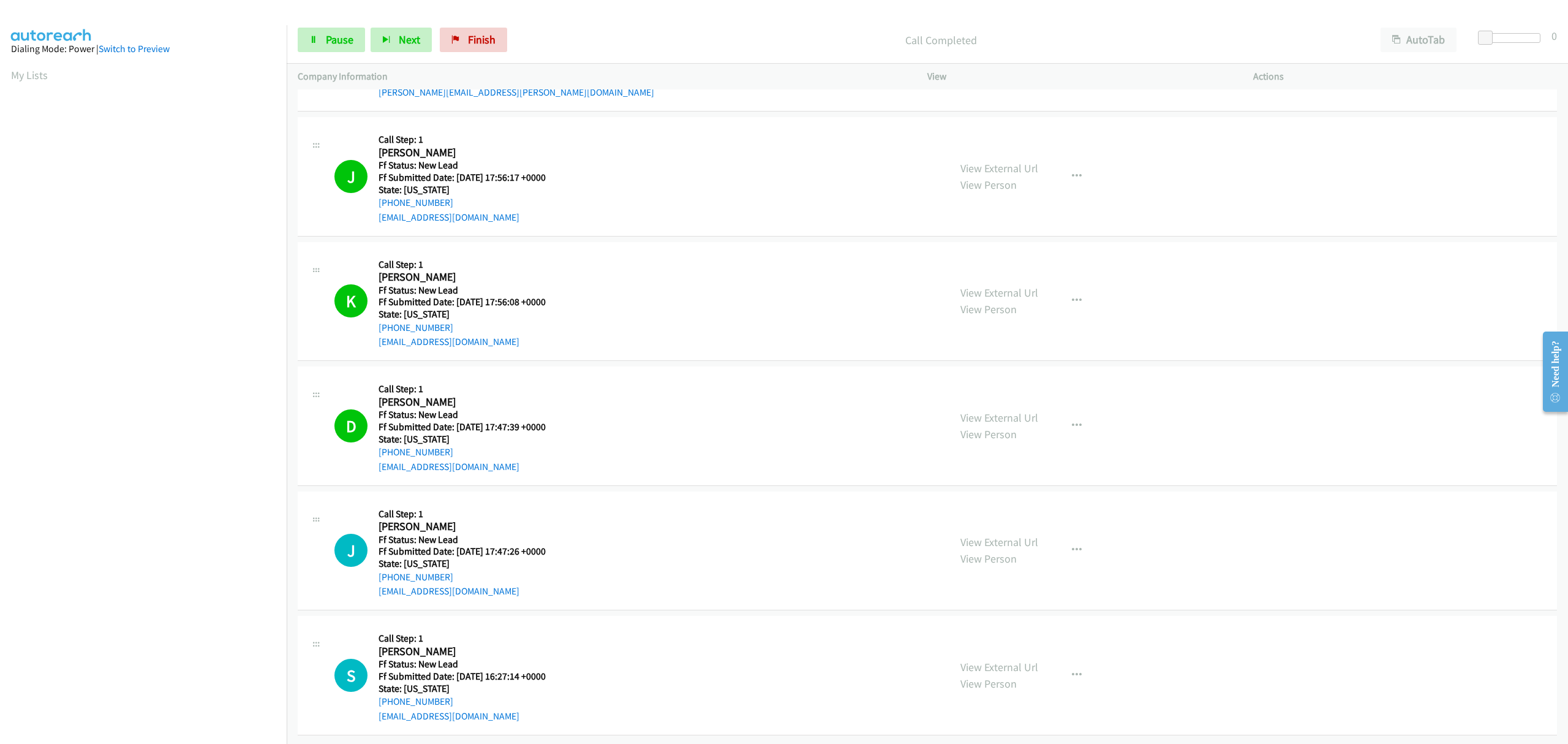
drag, startPoint x: 1025, startPoint y: 405, endPoint x: 1051, endPoint y: 413, distance: 27.2
click at [1051, 413] on div "View External Url View Person View External Url Email Schedule/Manage Callback …" at bounding box center [1117, 426] width 337 height 97
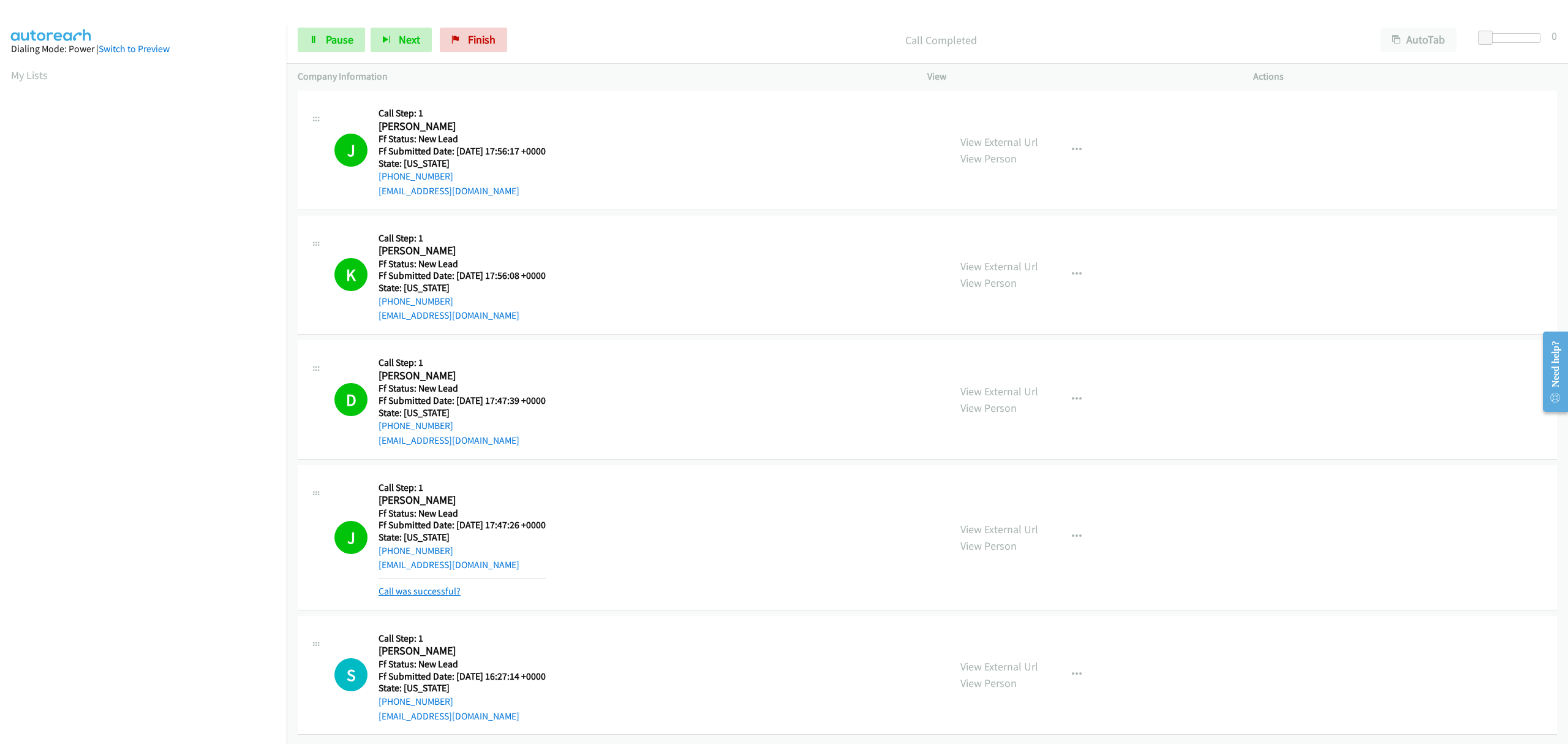
click at [446, 585] on link "Call was successful?" at bounding box center [419, 591] width 82 height 12
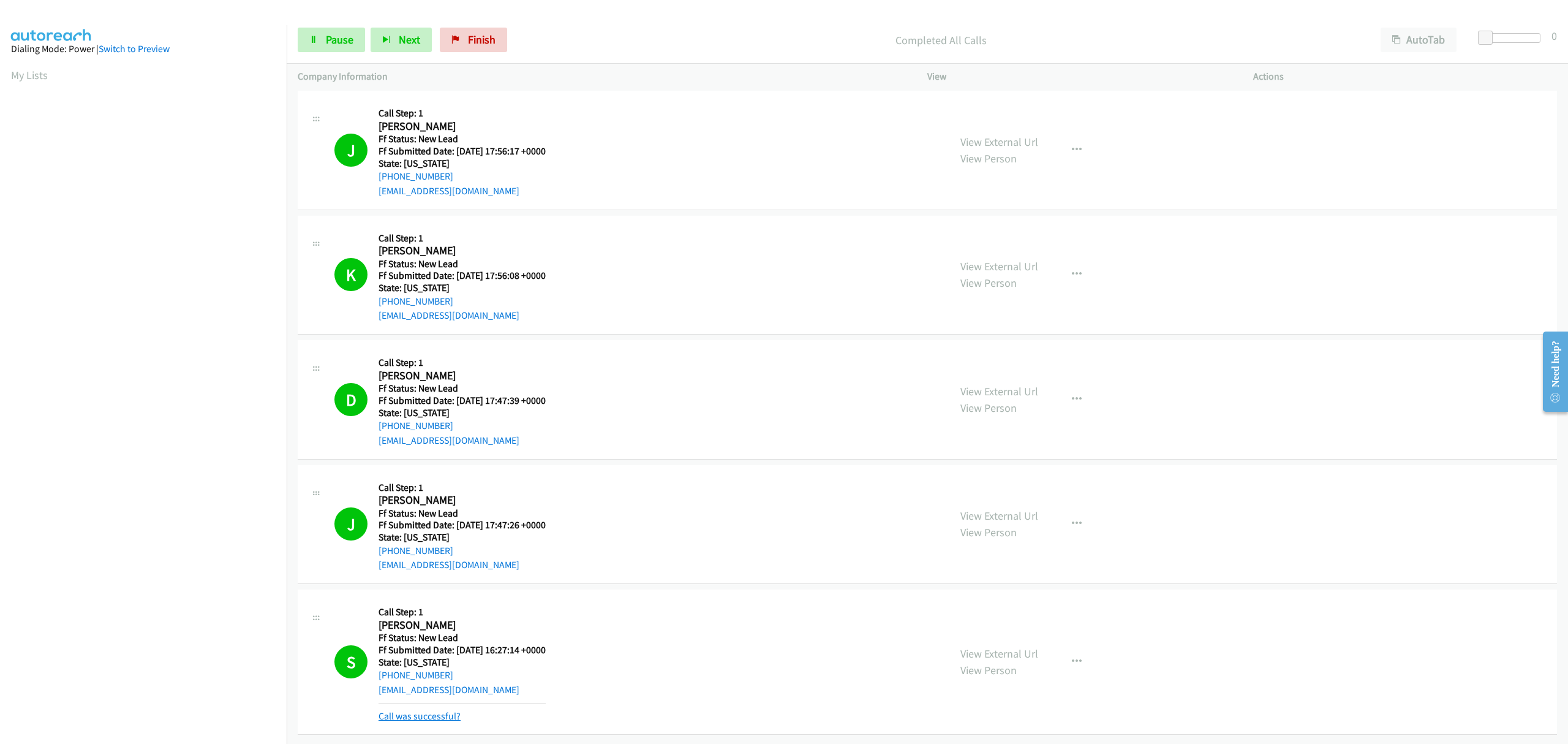
click at [451, 710] on link "Call was successful?" at bounding box center [419, 716] width 82 height 12
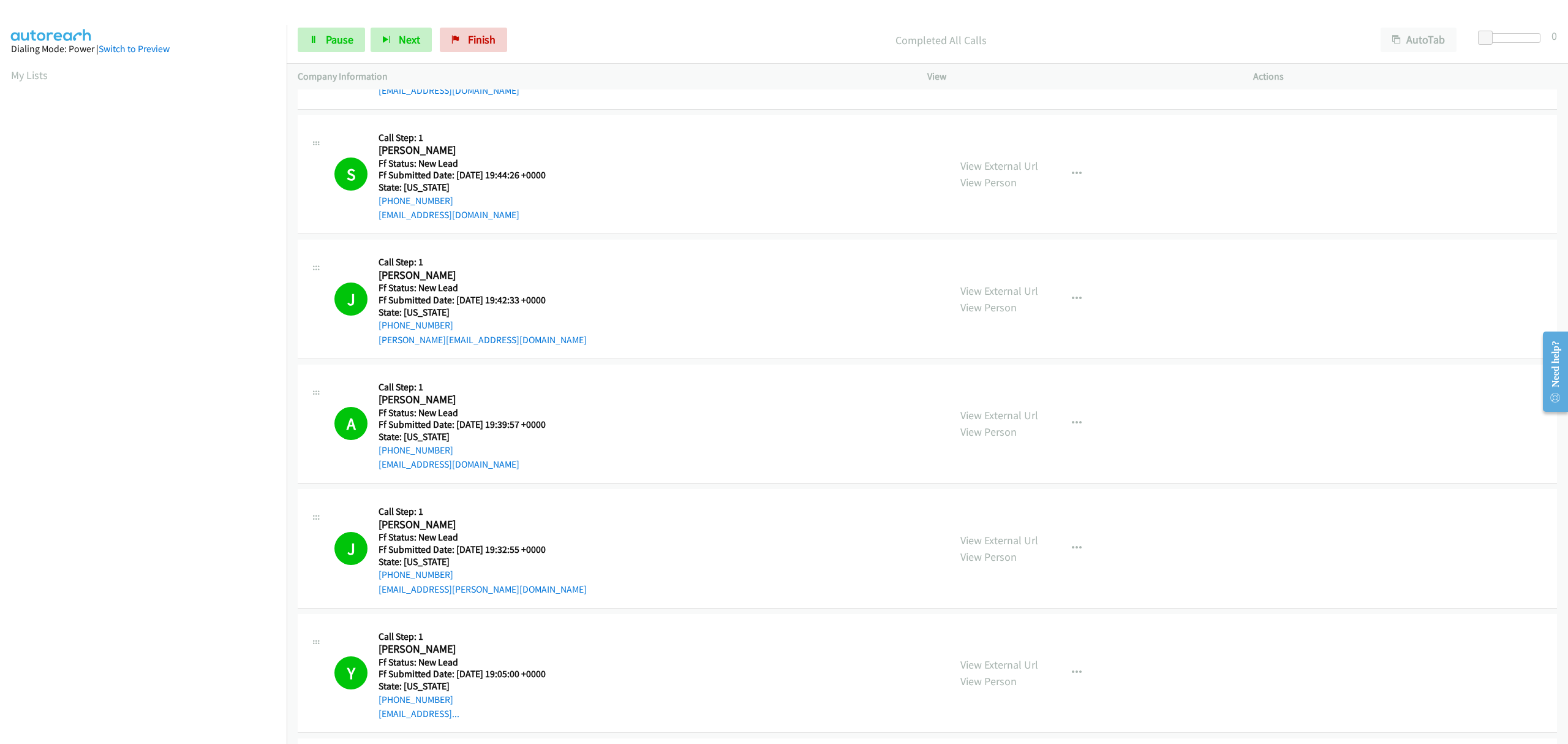
scroll to position [0, 0]
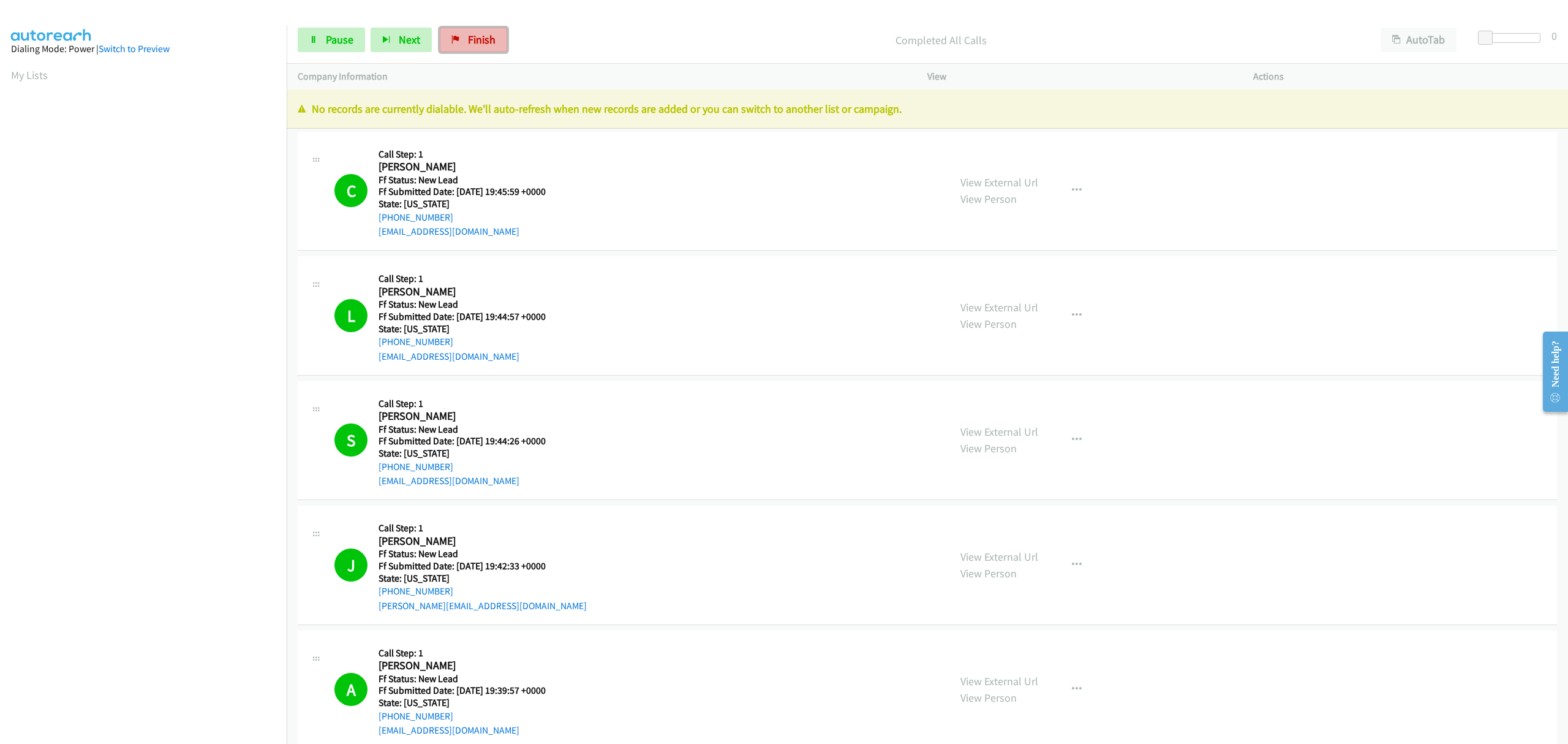
click at [480, 39] on span "Finish" at bounding box center [482, 39] width 28 height 14
